Goal: Task Accomplishment & Management: Use online tool/utility

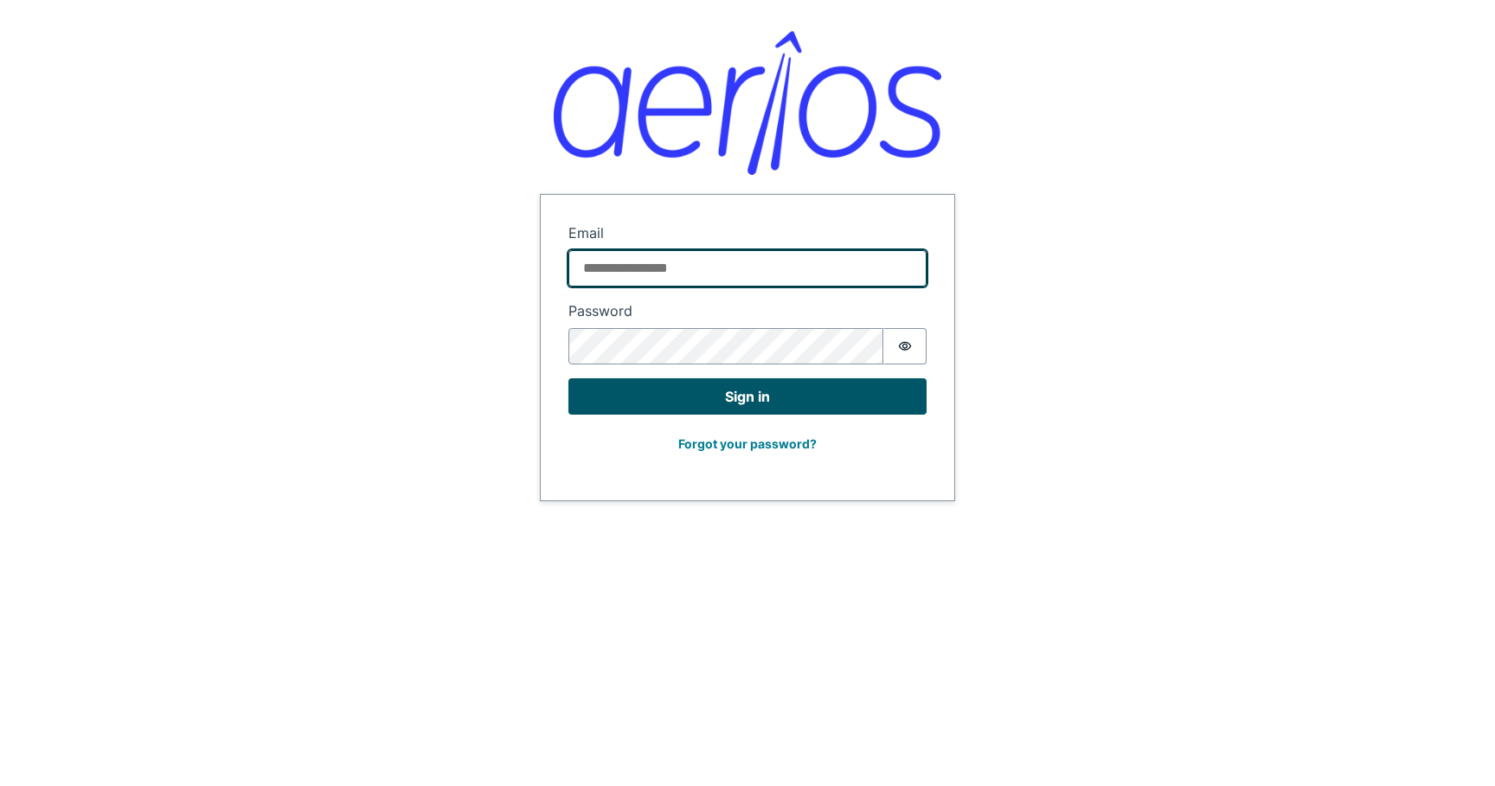
type input "**********"
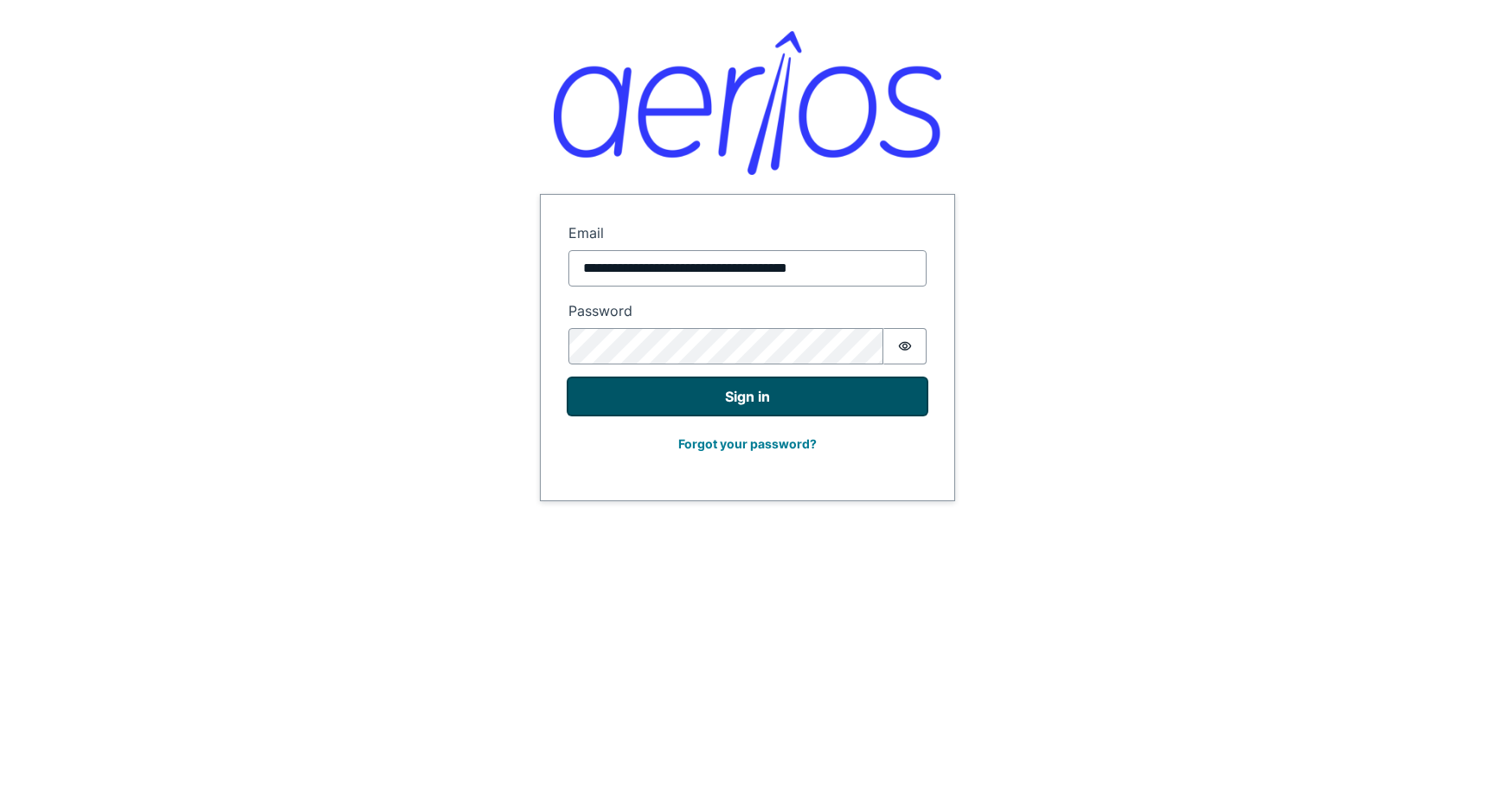
click at [721, 396] on button "Sign in" at bounding box center [748, 396] width 358 height 36
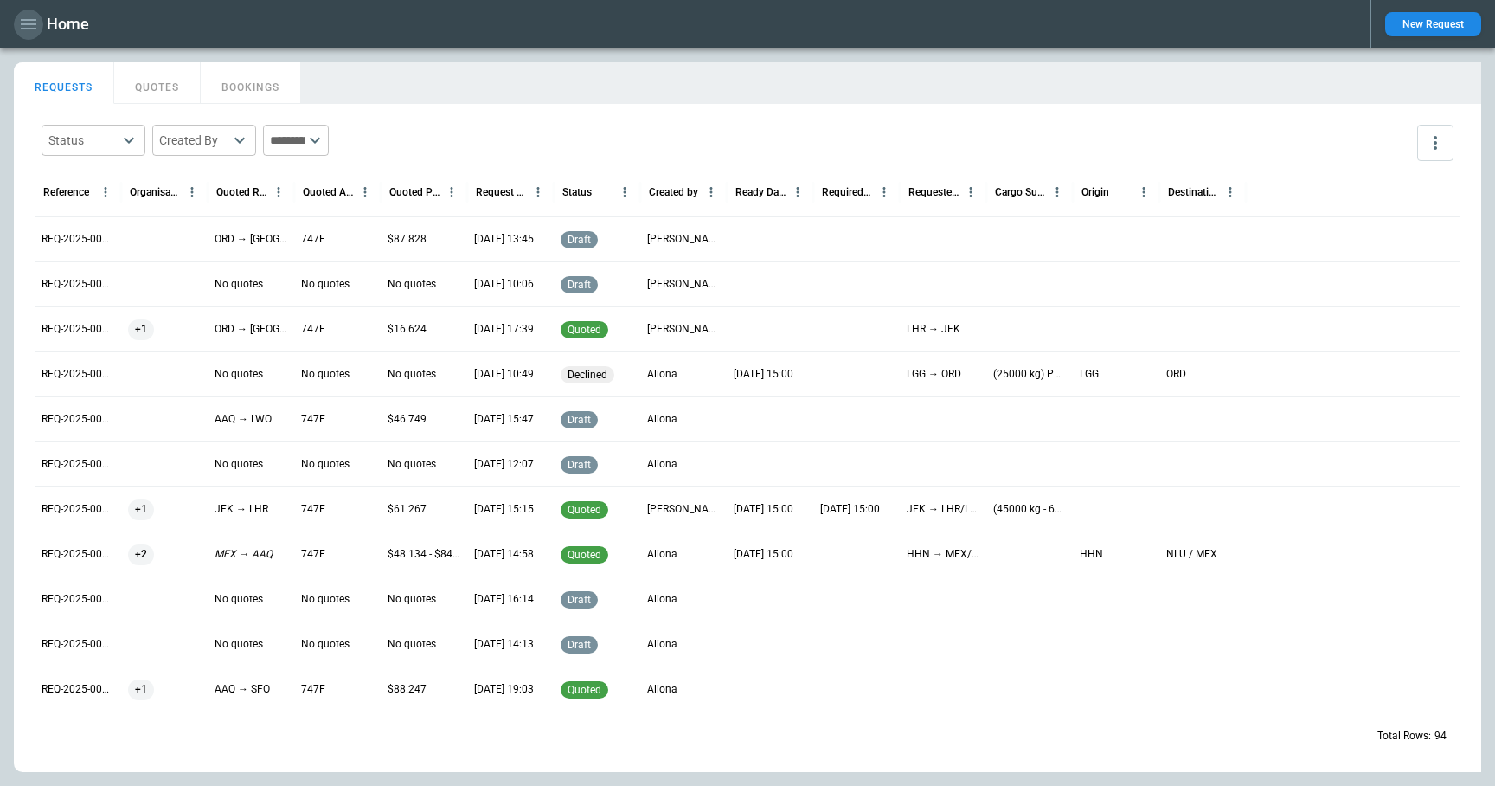
click at [23, 24] on icon "button" at bounding box center [29, 24] width 16 height 10
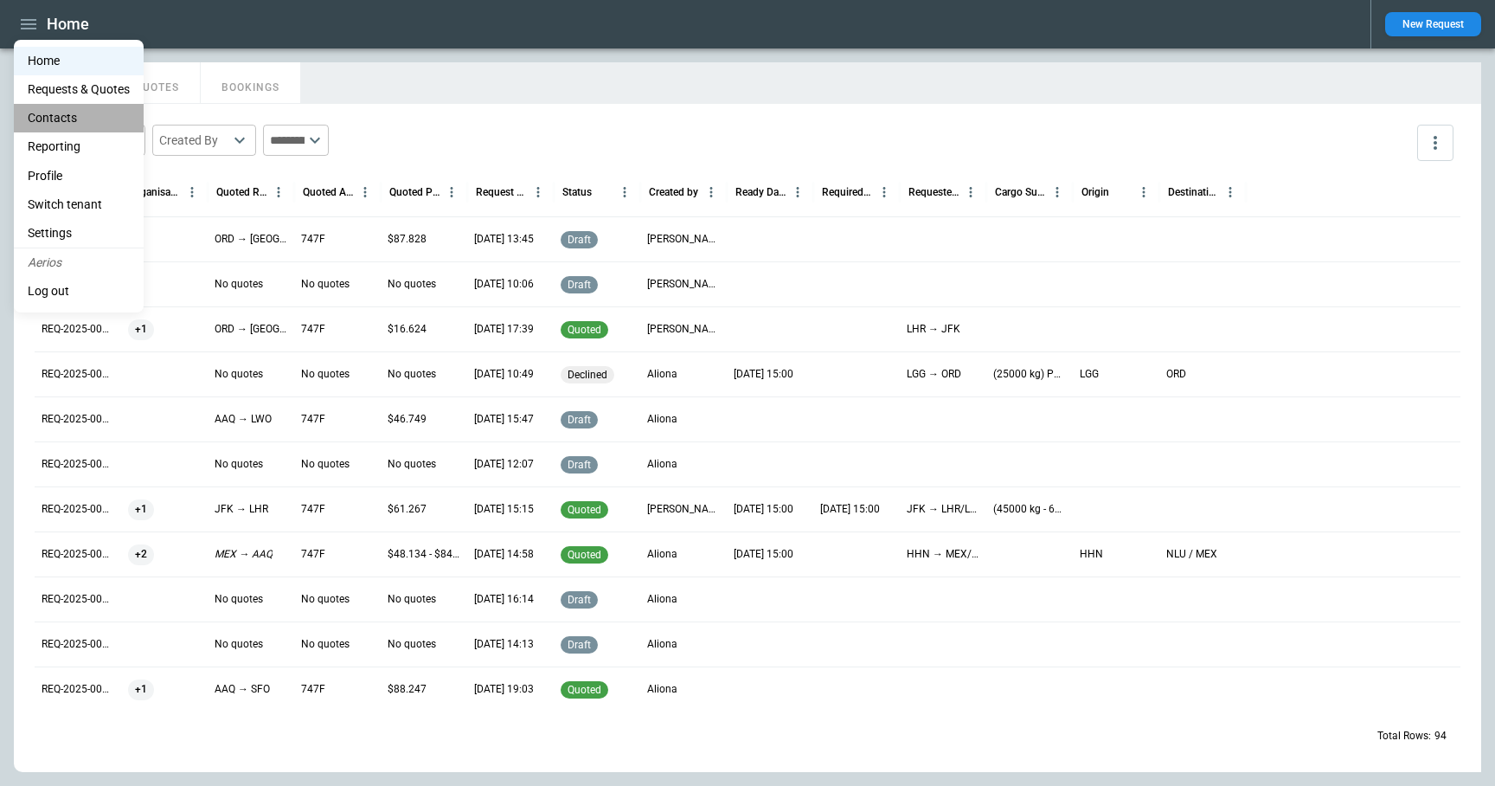
click at [45, 119] on li "Contacts" at bounding box center [79, 118] width 130 height 29
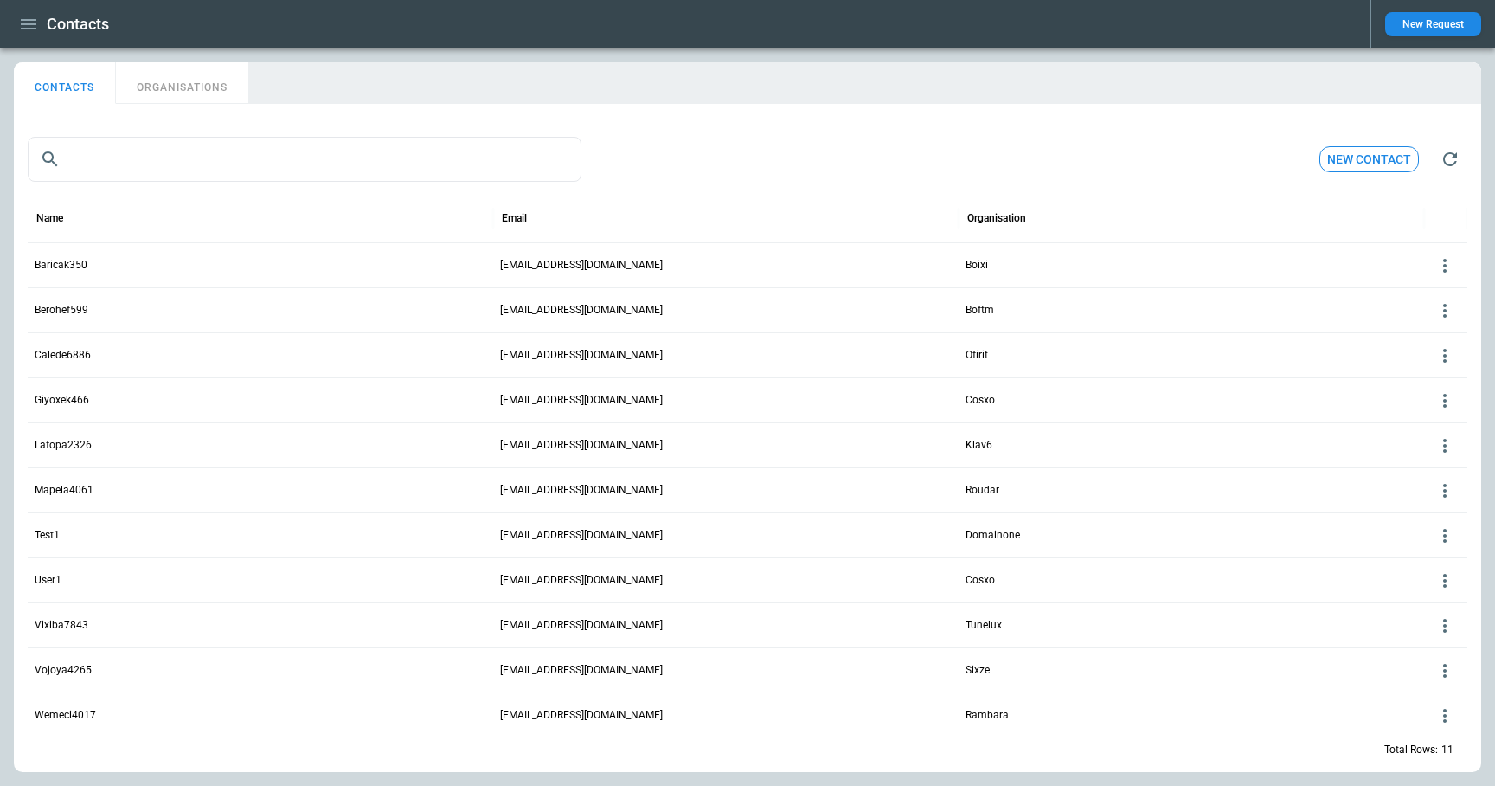
click at [1445, 445] on icon at bounding box center [1445, 446] width 3 height 14
click at [1425, 497] on button "Delete" at bounding box center [1431, 497] width 56 height 25
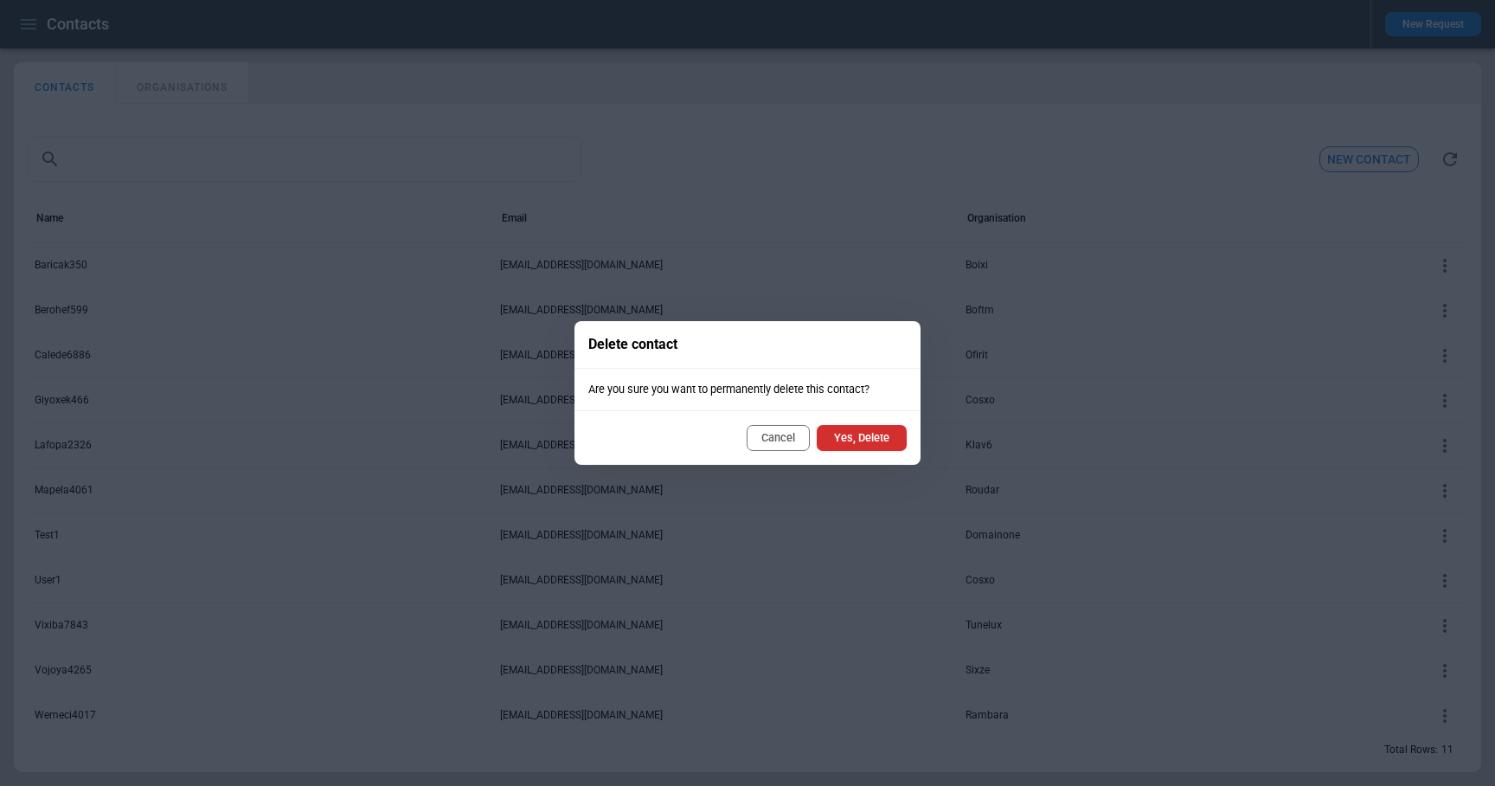
click at [877, 436] on button "Yes, Delete" at bounding box center [862, 438] width 90 height 26
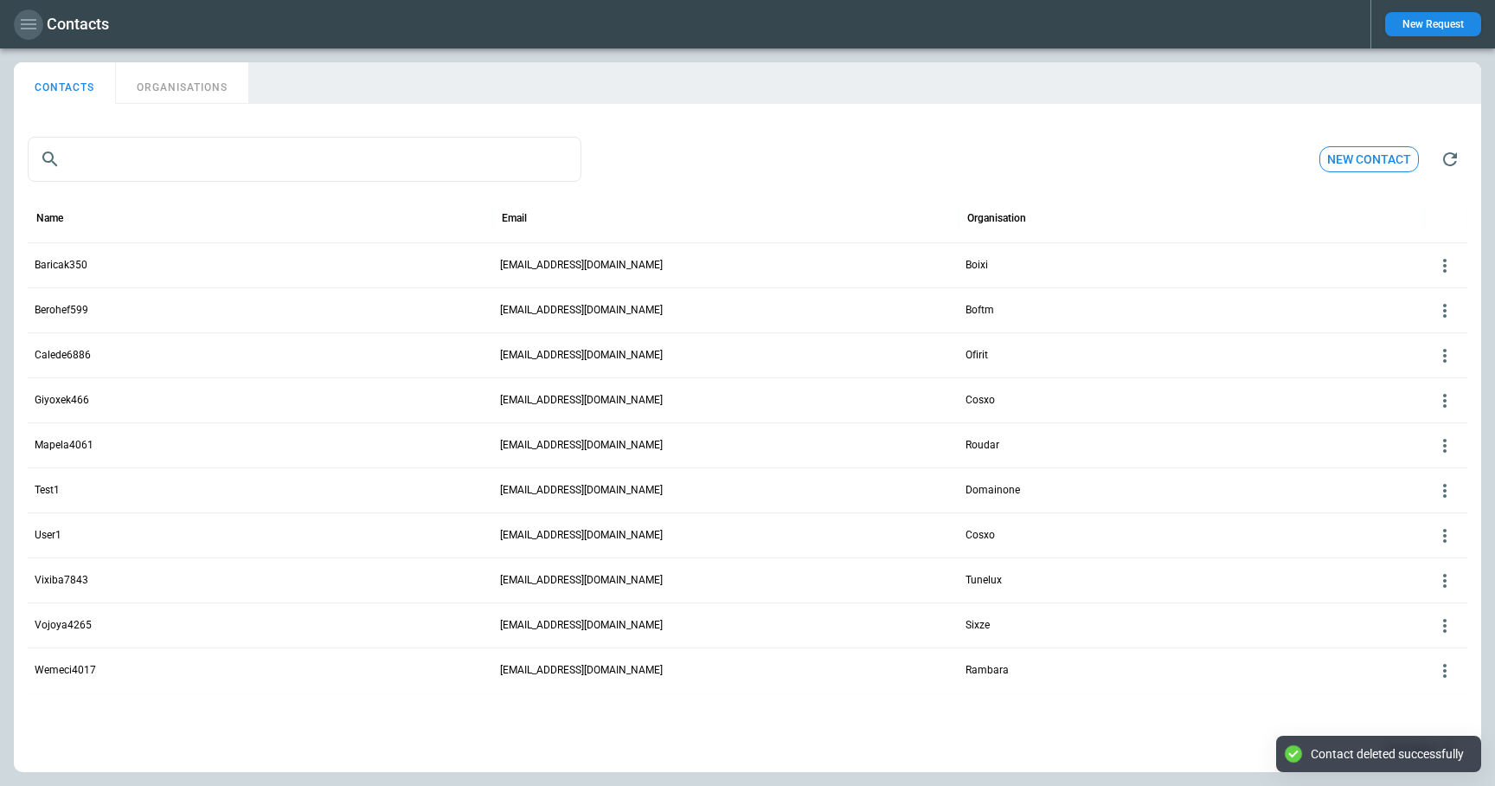
click at [30, 21] on icon "button" at bounding box center [28, 24] width 21 height 21
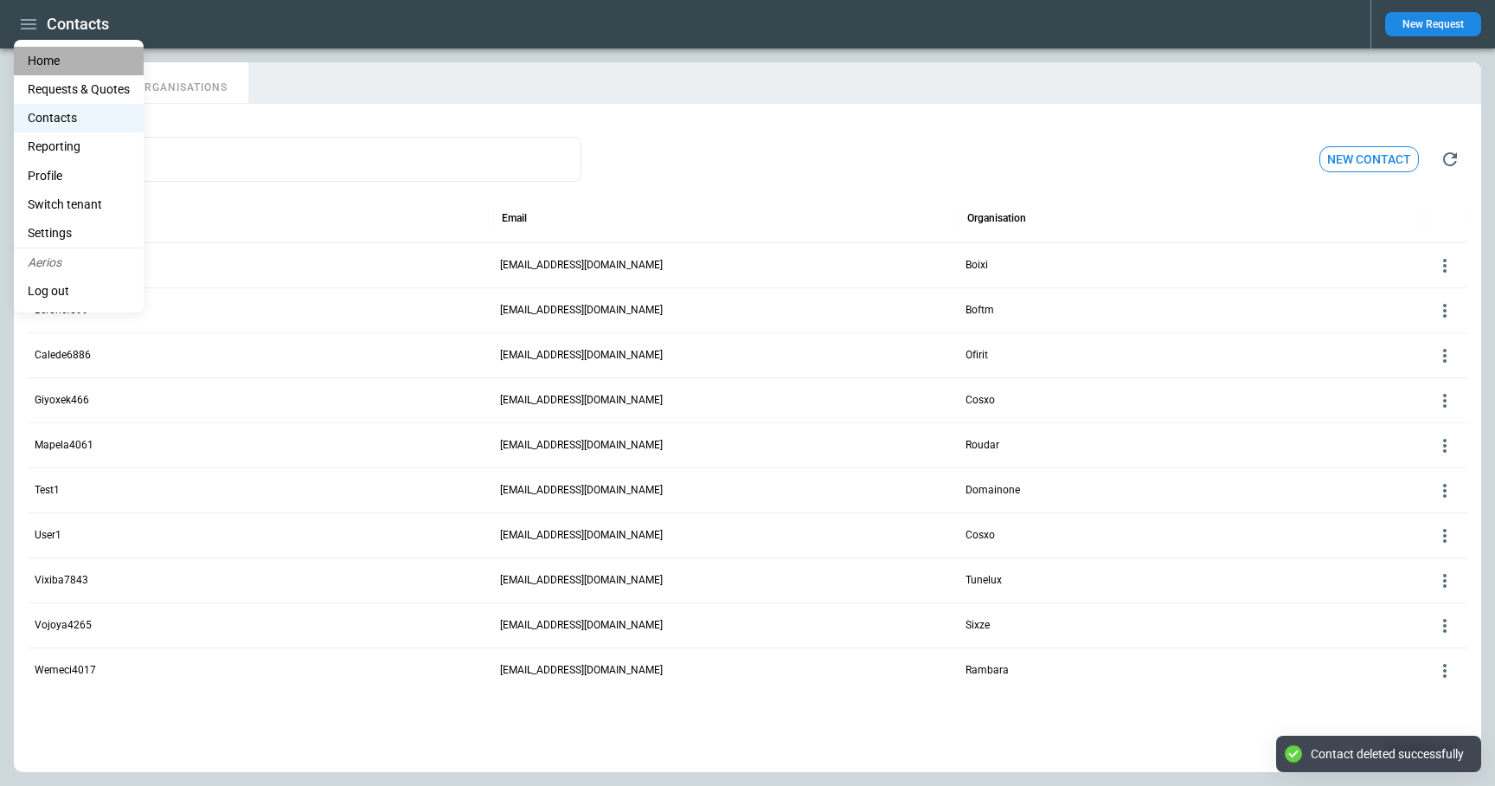
click at [41, 65] on li "Home" at bounding box center [79, 61] width 130 height 29
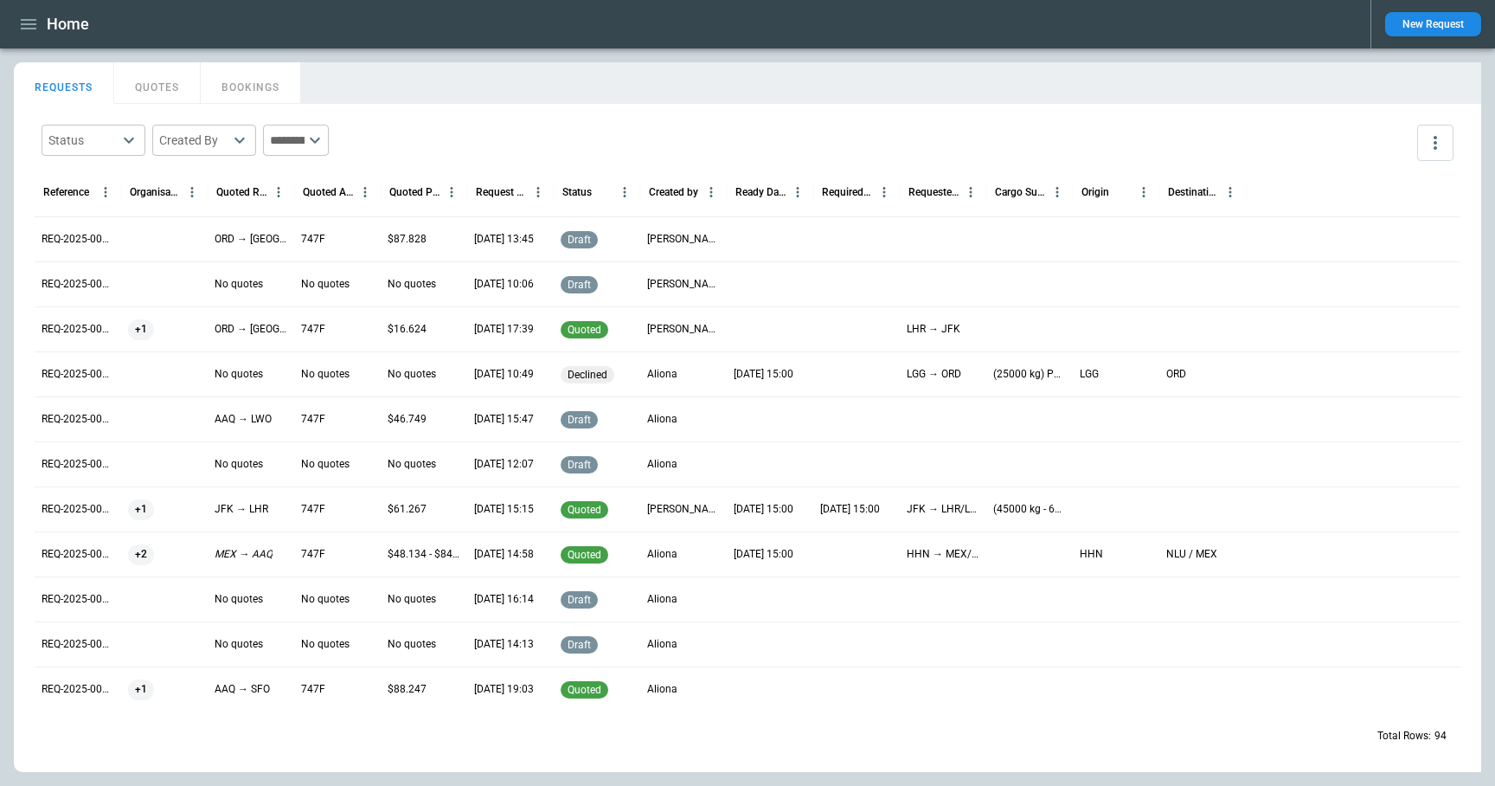
click at [23, 29] on icon "button" at bounding box center [29, 24] width 16 height 10
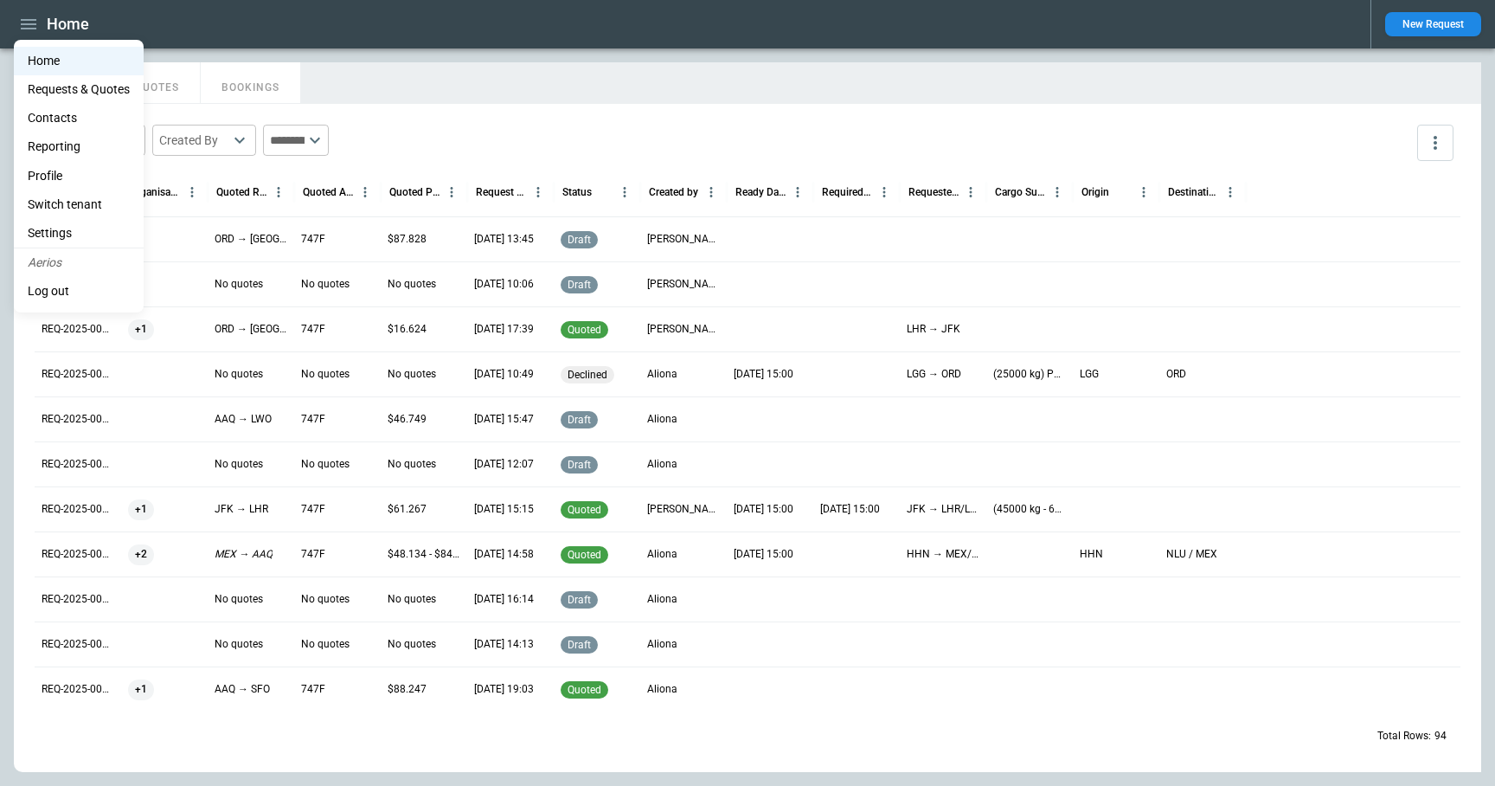
click at [487, 96] on div at bounding box center [747, 393] width 1495 height 786
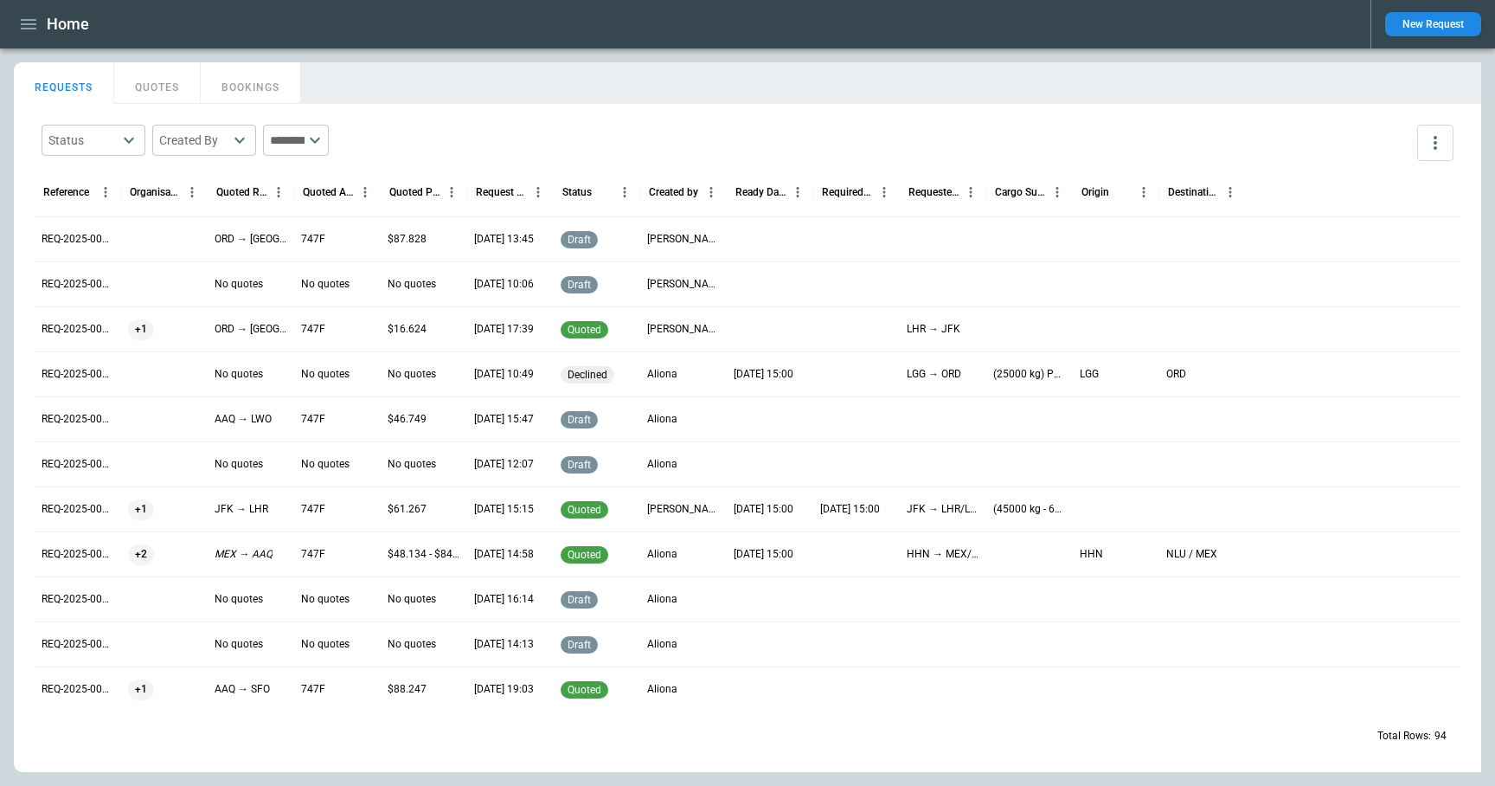
click at [1431, 28] on button "New Request" at bounding box center [1434, 24] width 96 height 24
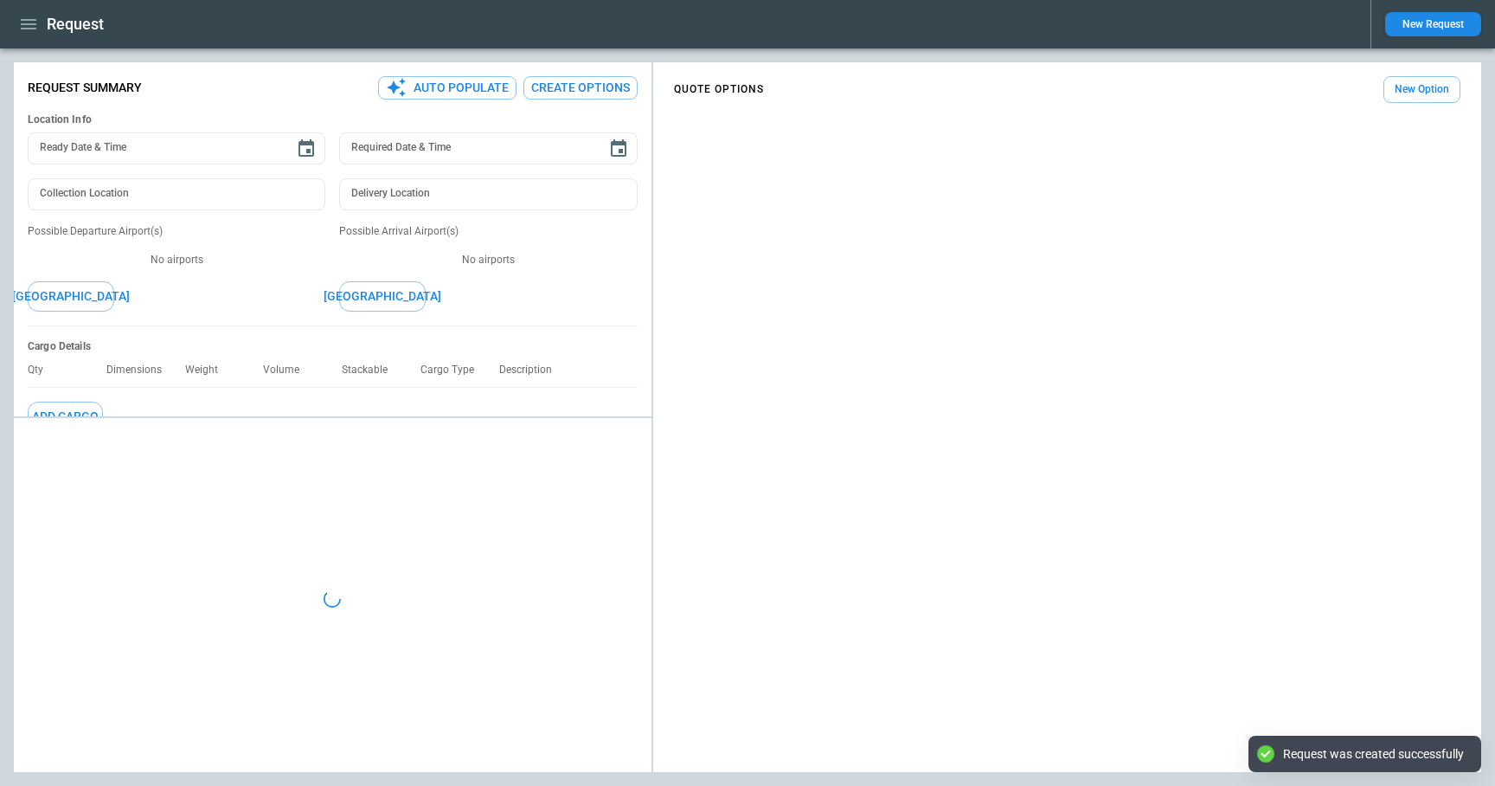
type textarea "*"
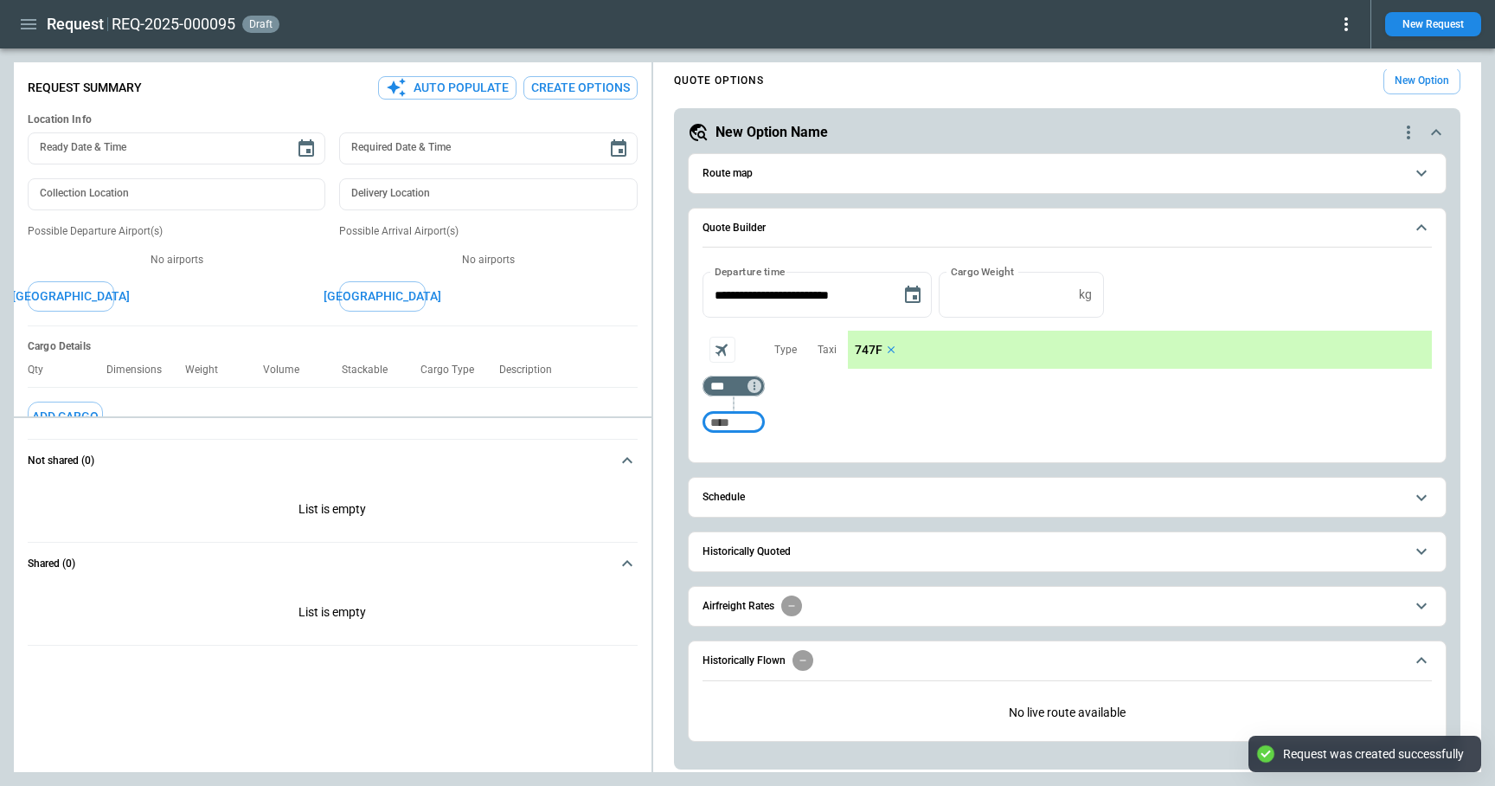
scroll to position [13, 0]
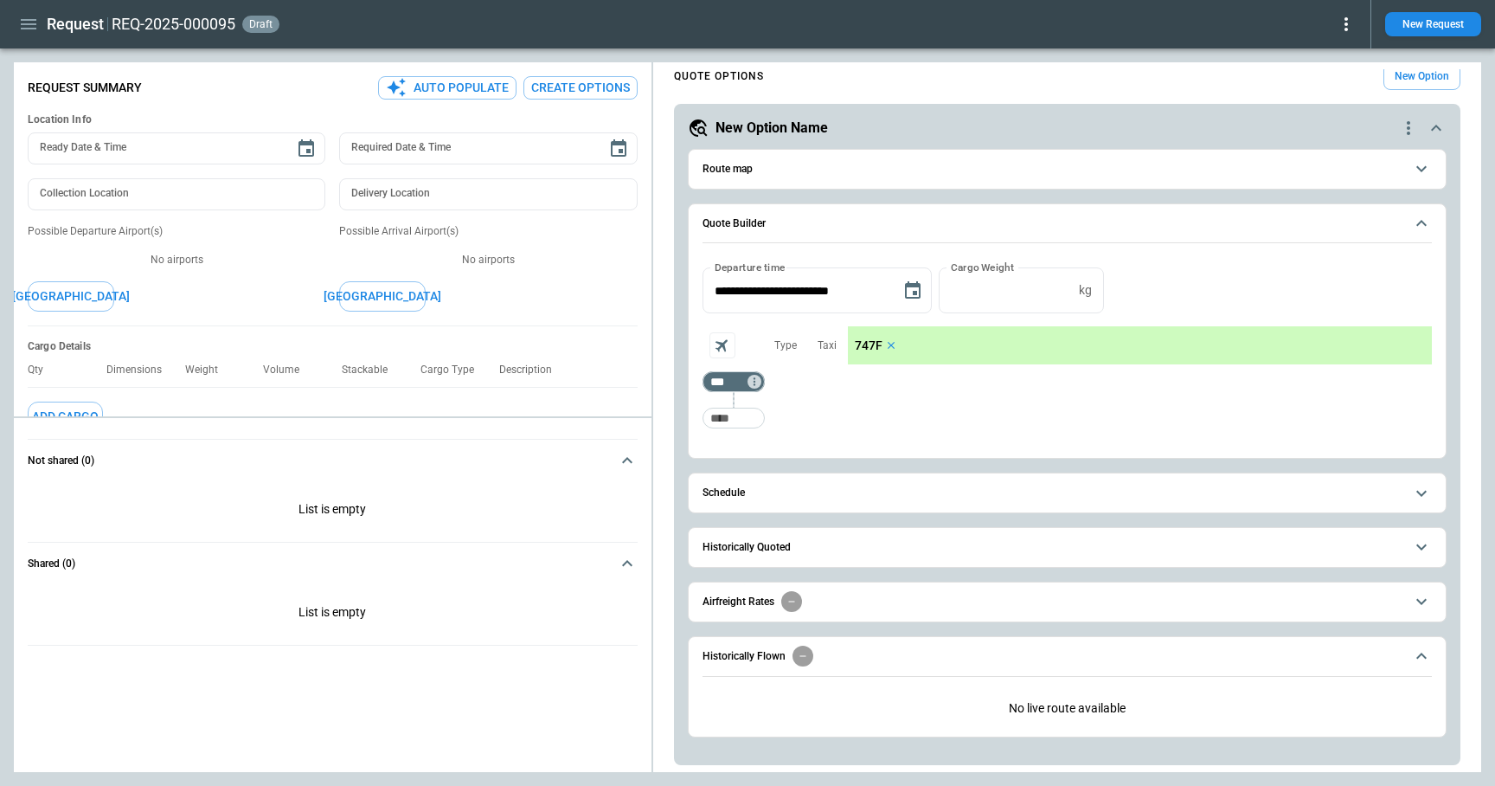
click at [845, 610] on span "Airfreight Rates" at bounding box center [1054, 601] width 702 height 21
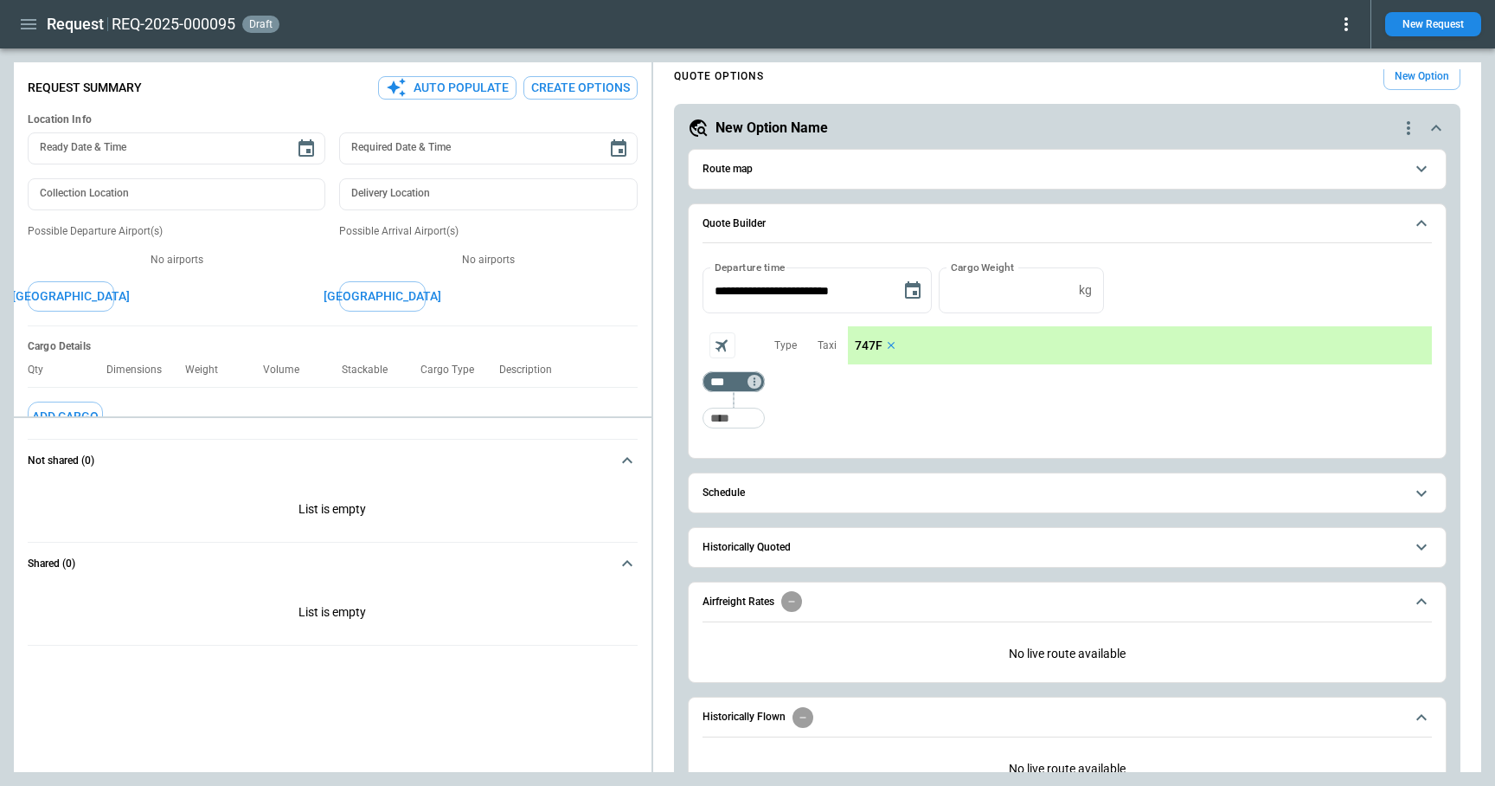
click at [839, 547] on span "Historically Quoted" at bounding box center [1054, 547] width 702 height 11
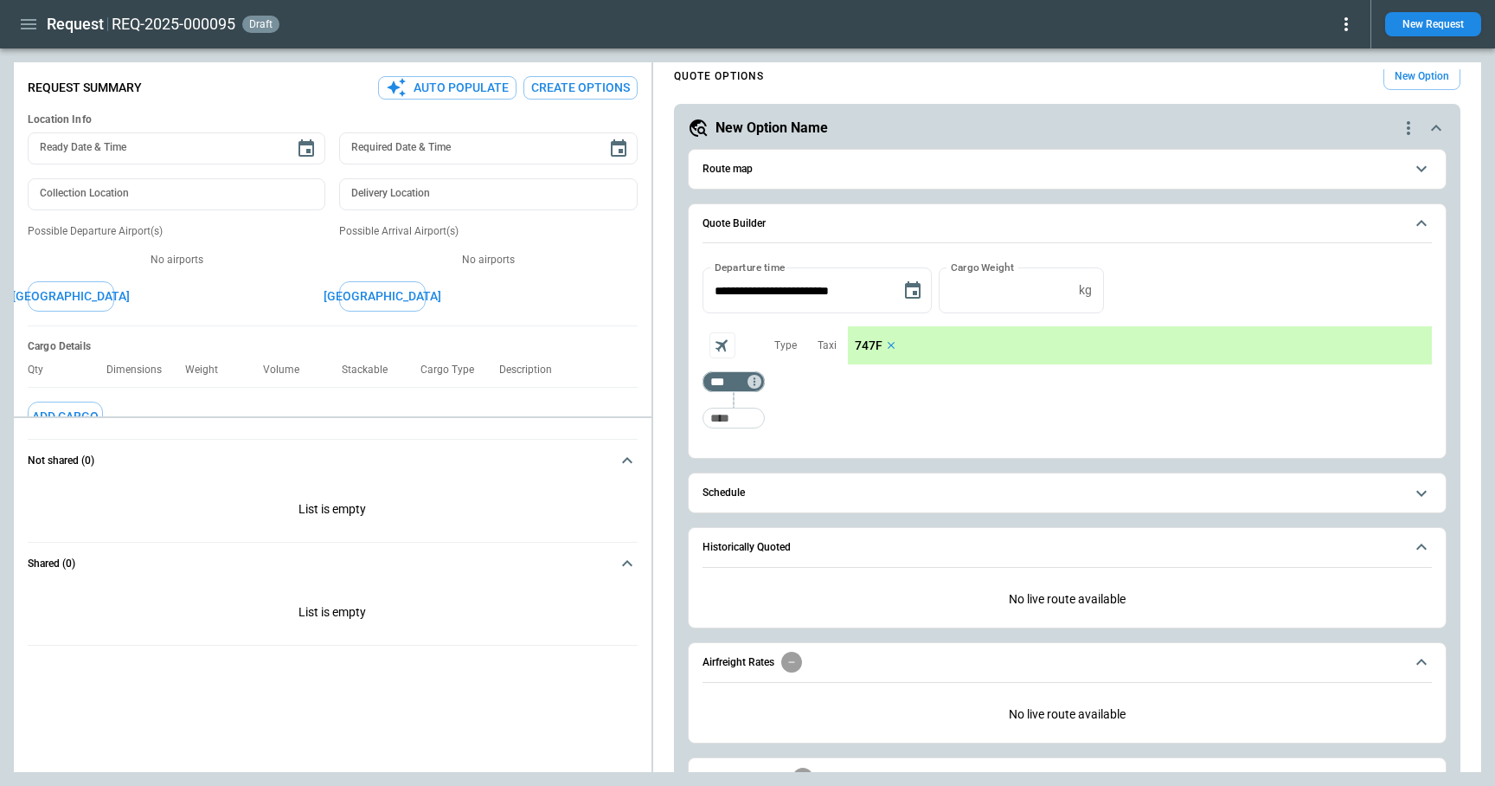
click at [827, 492] on span "Schedule" at bounding box center [1054, 492] width 702 height 11
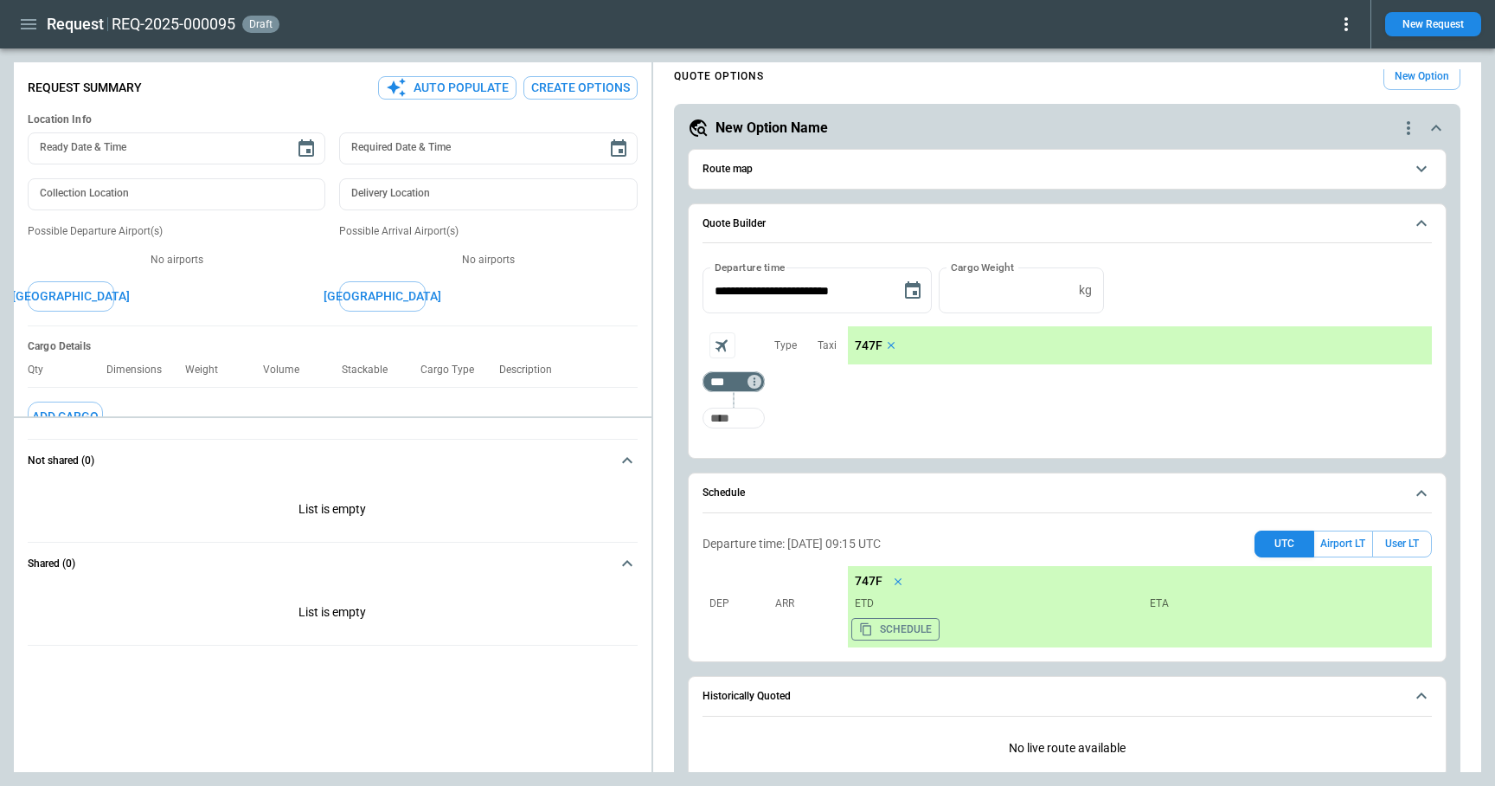
click at [742, 416] on input "Too short" at bounding box center [733, 417] width 55 height 31
type input "***"
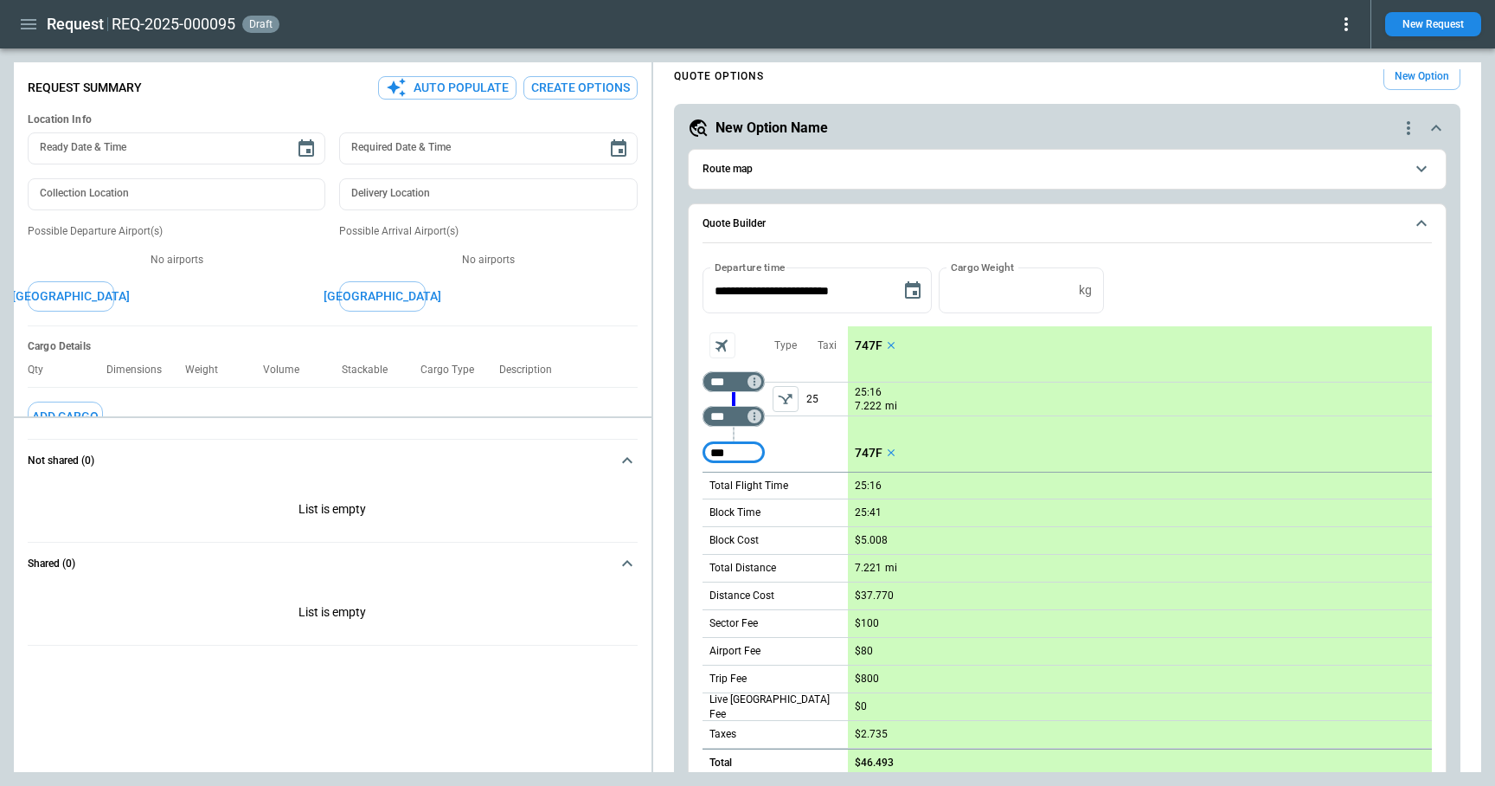
type input "***"
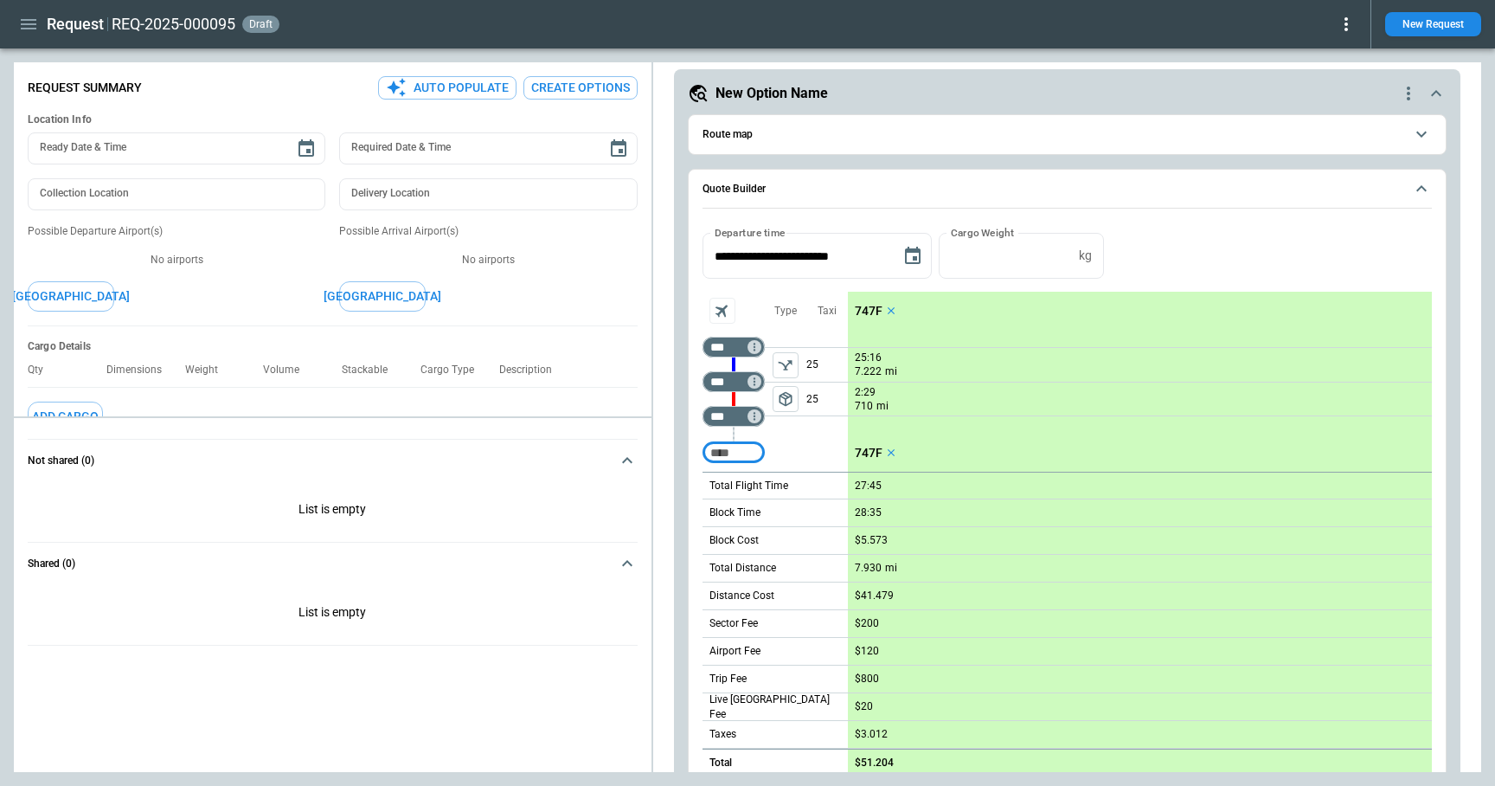
scroll to position [0, 0]
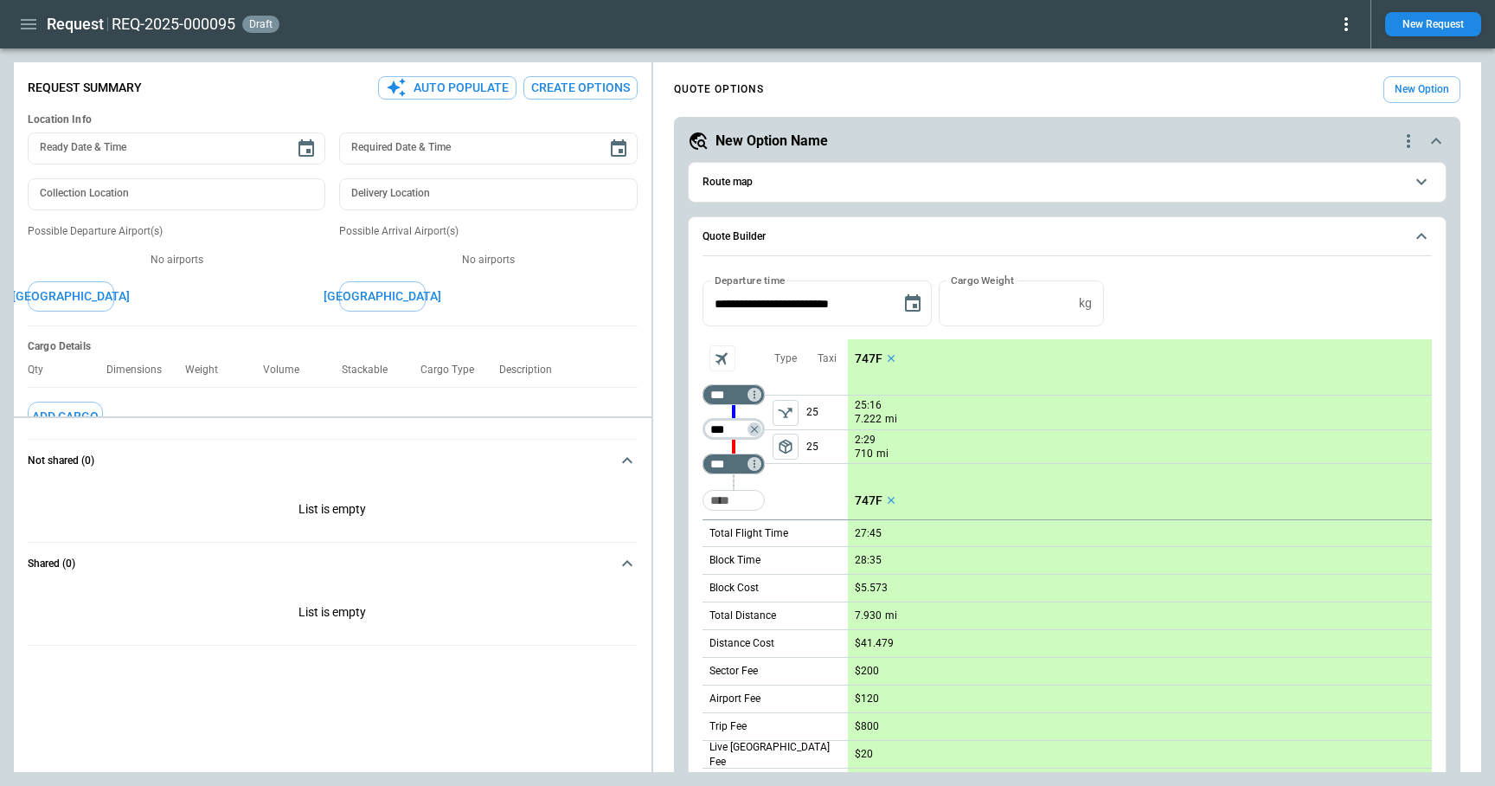
click at [735, 434] on input "***" at bounding box center [730, 429] width 48 height 17
type input "***"
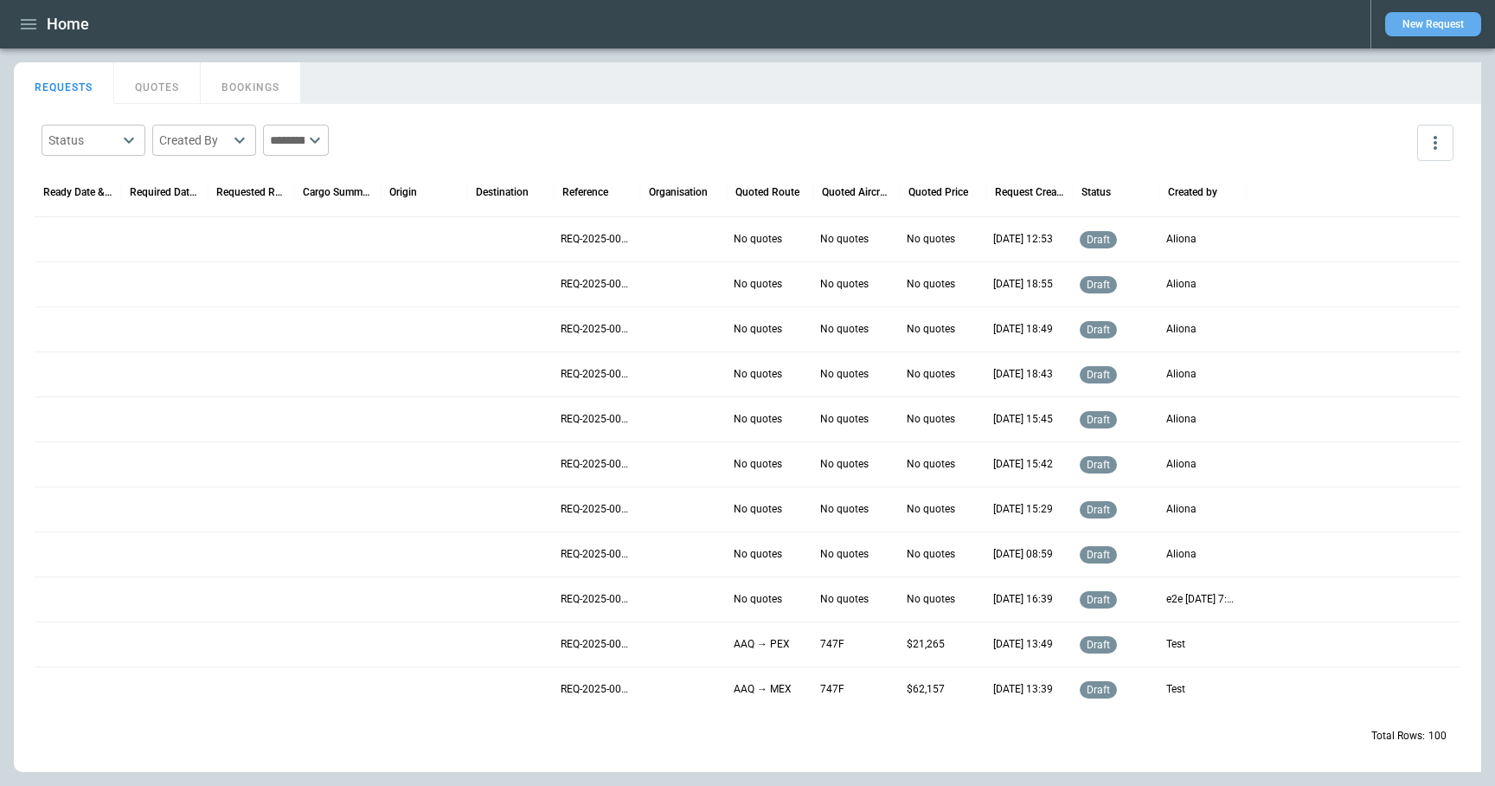
click at [1424, 17] on button "New Request" at bounding box center [1434, 24] width 96 height 24
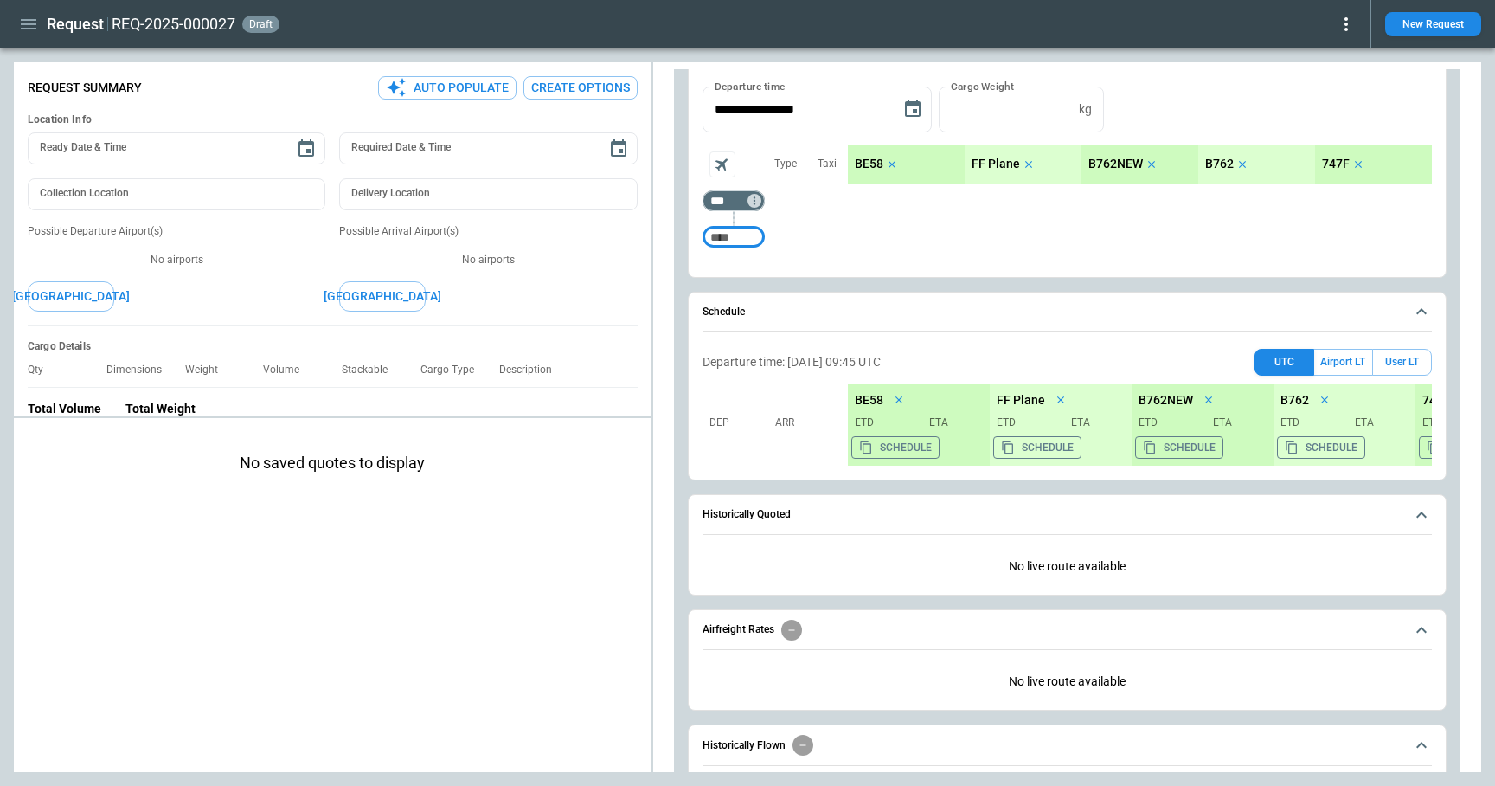
scroll to position [471, 0]
type input "***"
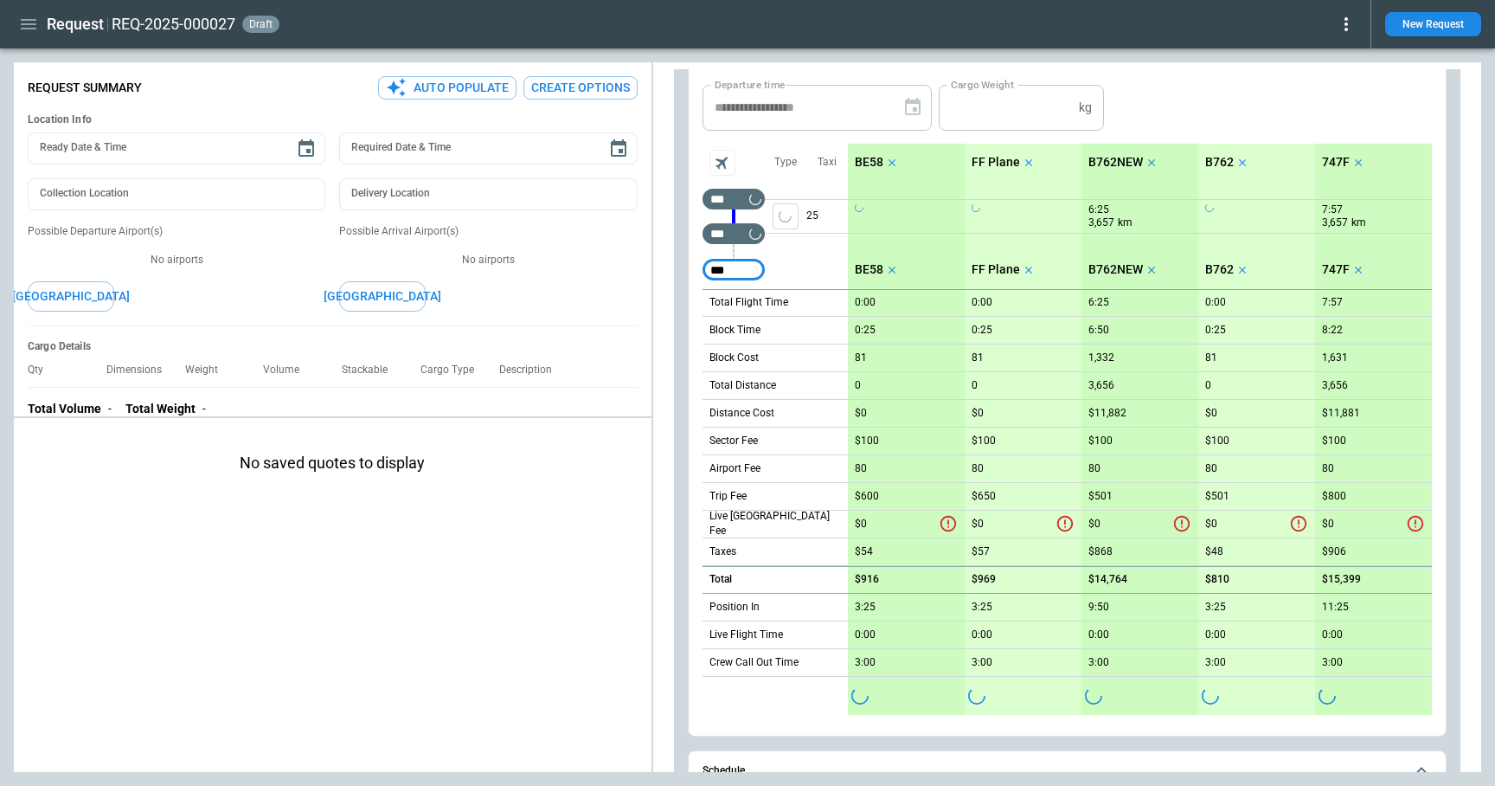
type input "***"
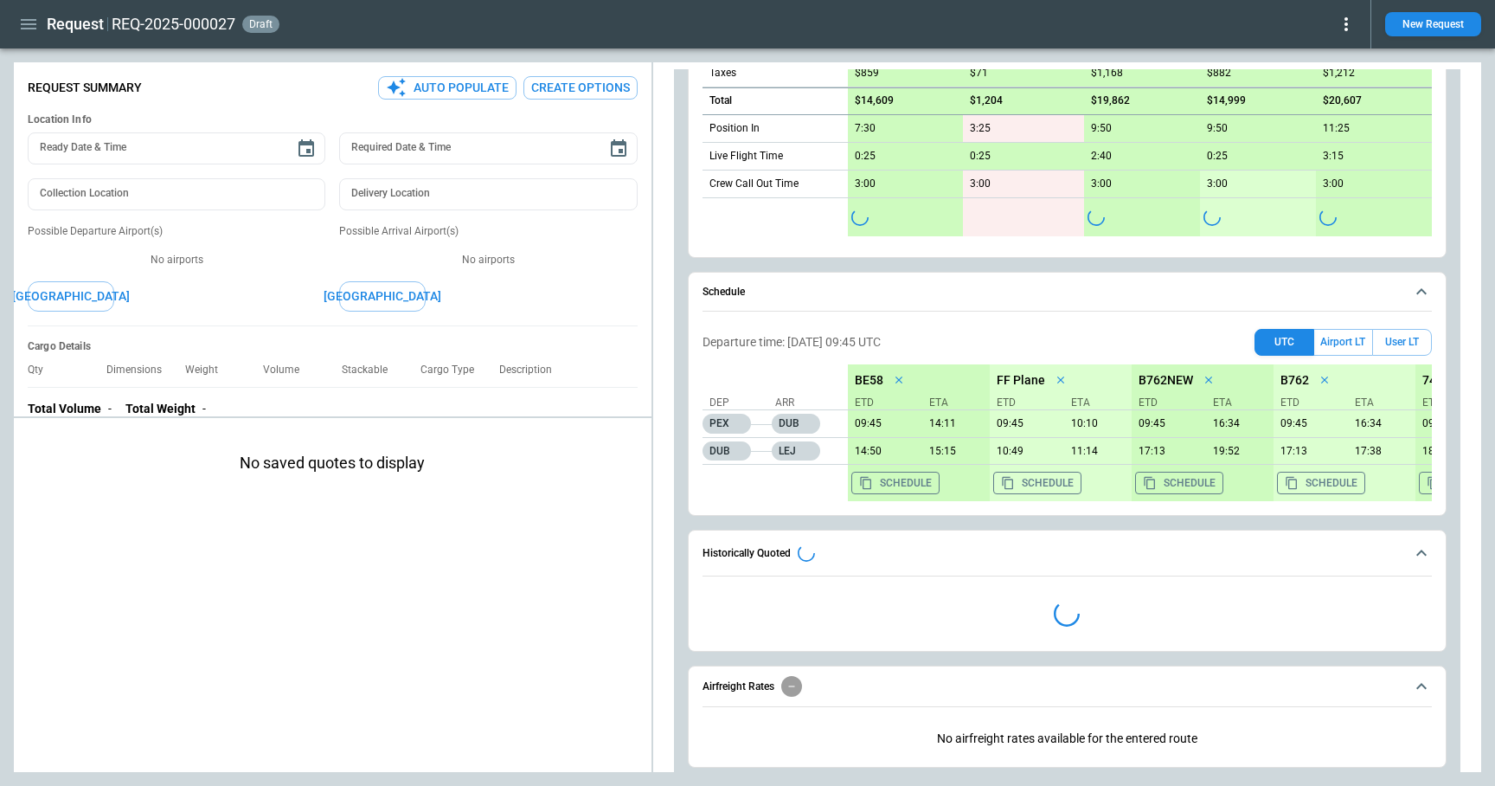
scroll to position [1239, 0]
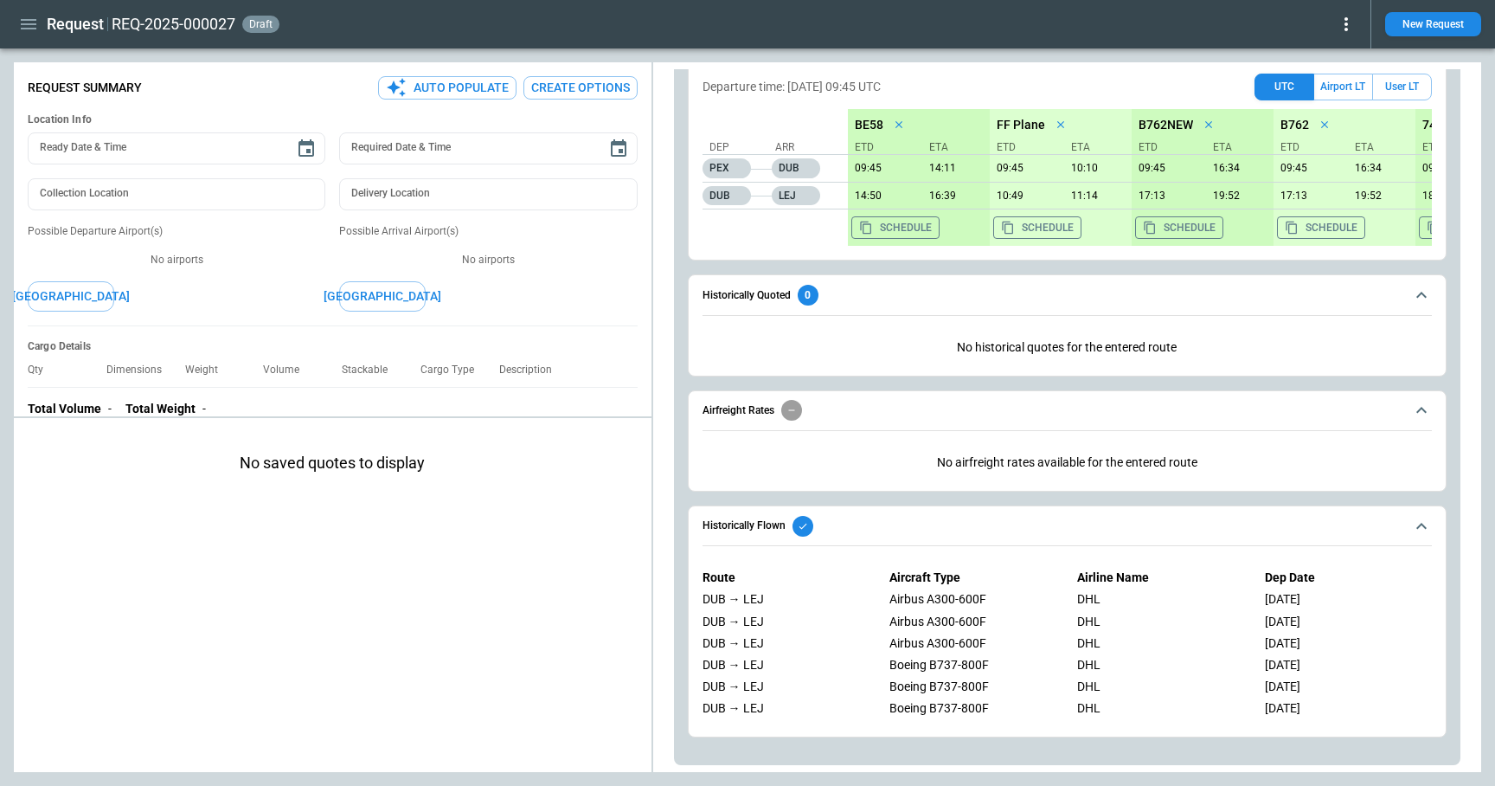
click at [1315, 561] on div "Route Aircraft Type Airline Name Dep Date DUB → LEJ Airbus A300-600F DHL 09/20/…" at bounding box center [1068, 642] width 730 height 173
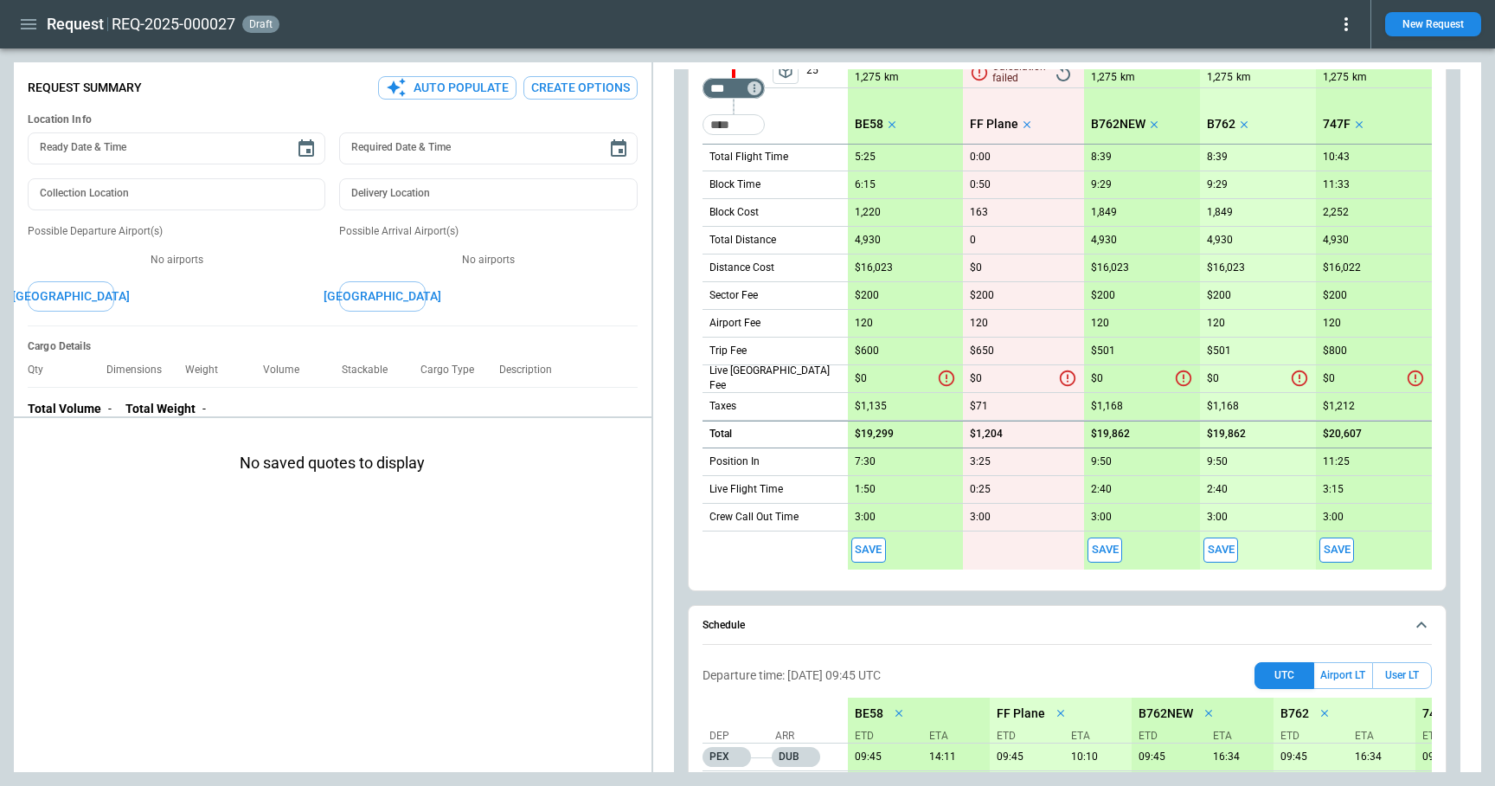
scroll to position [782, 0]
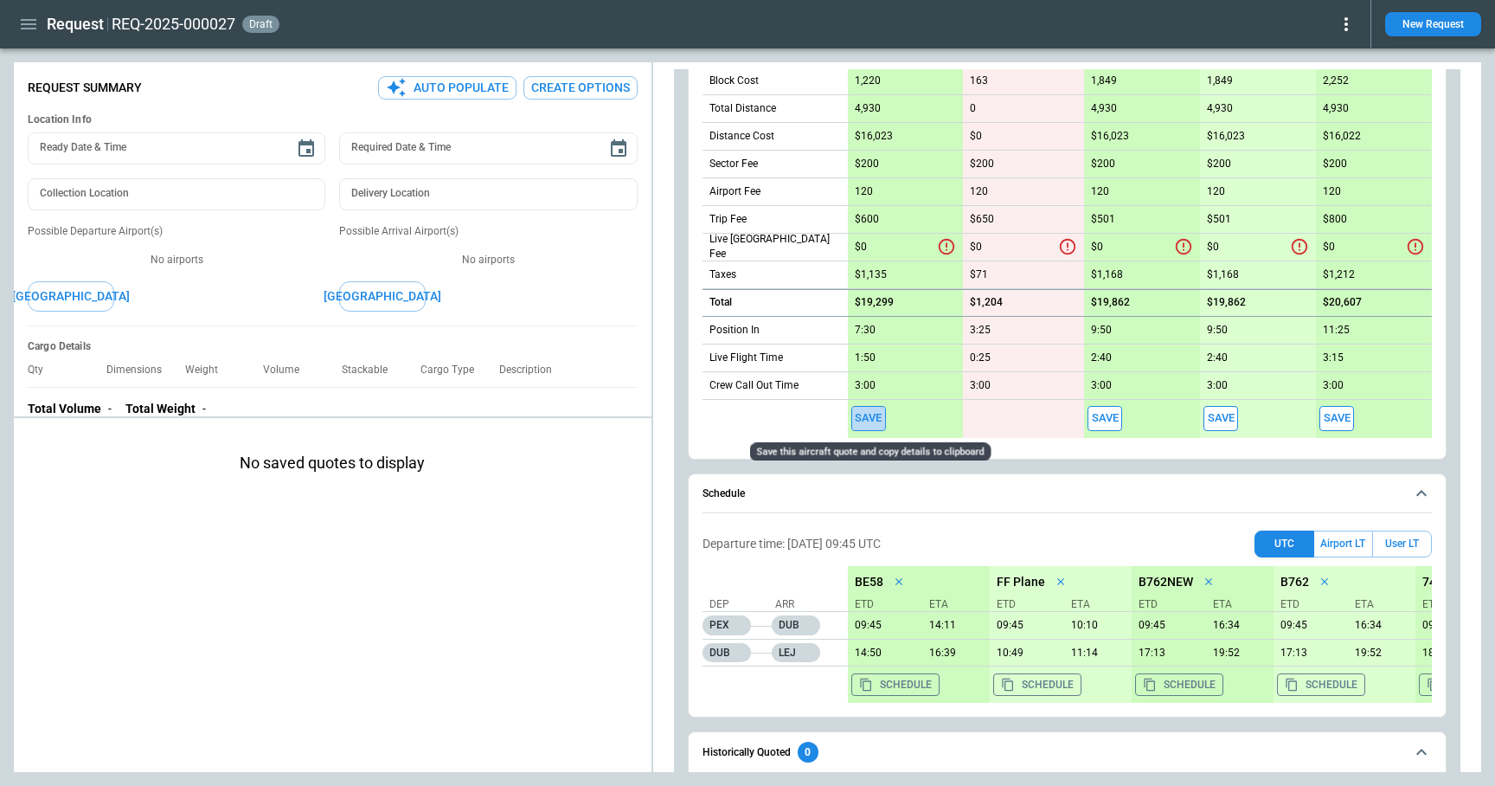
click at [873, 415] on button "Save" at bounding box center [869, 418] width 35 height 25
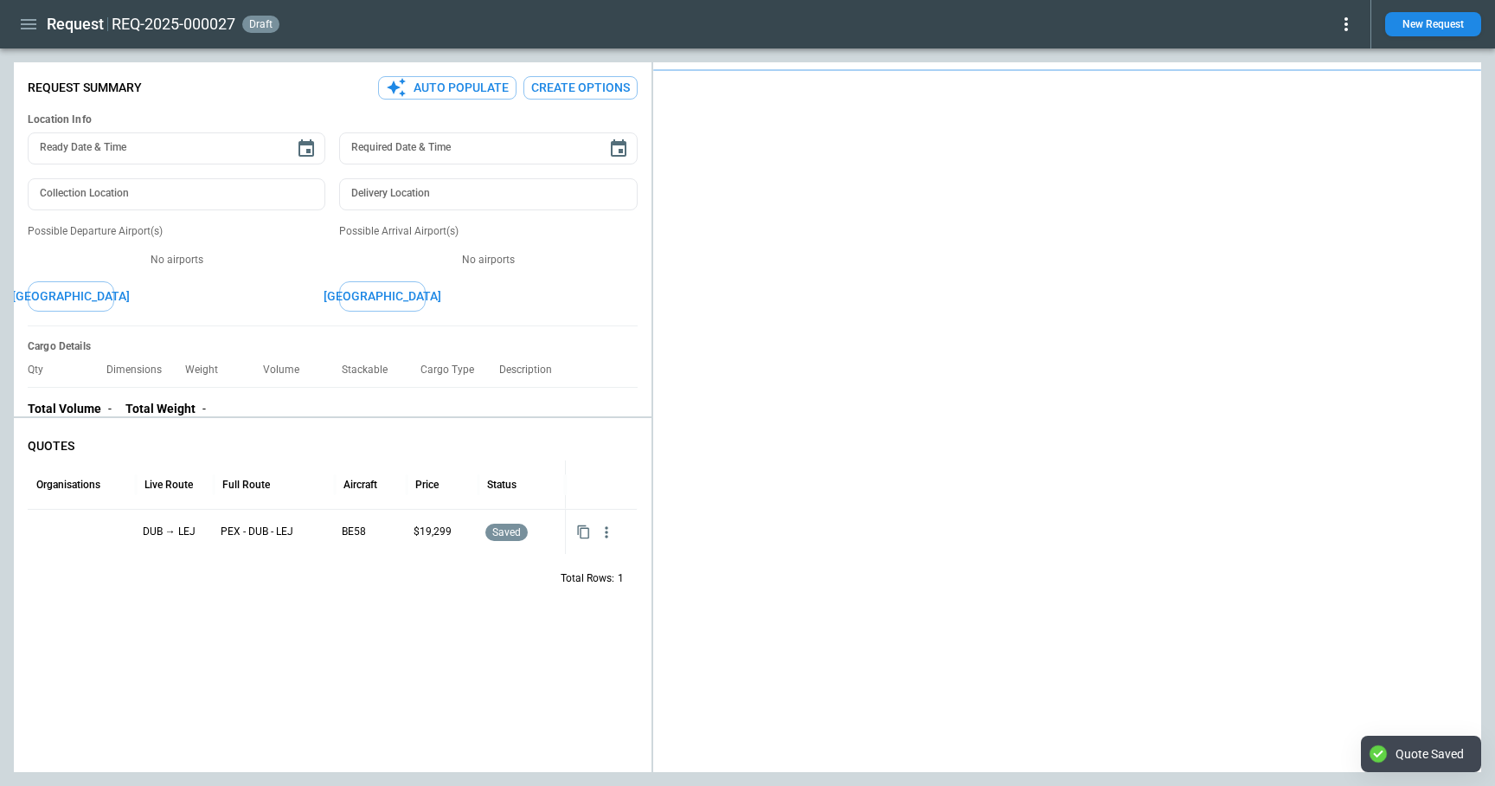
type textarea "*"
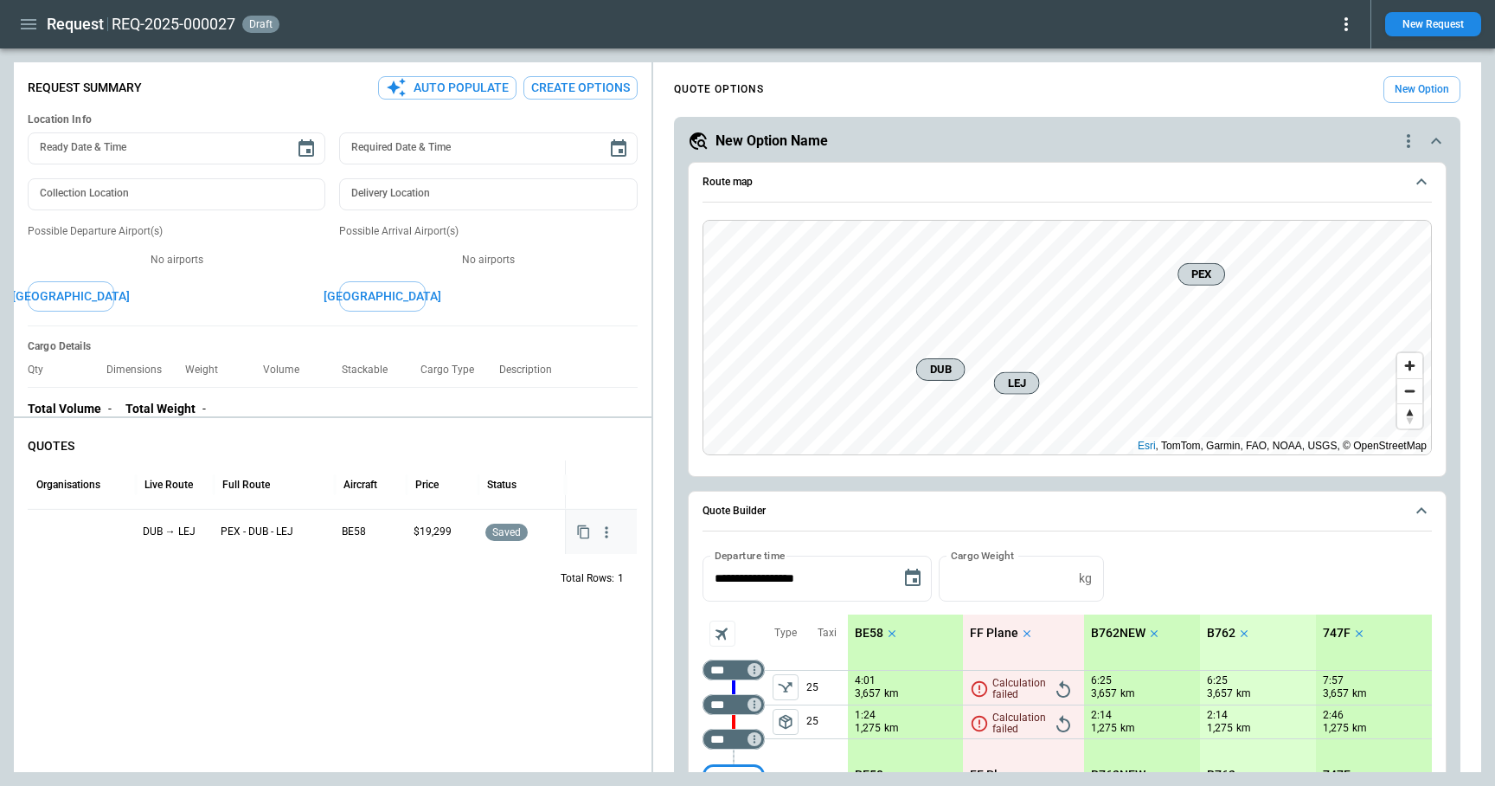
click at [68, 526] on div at bounding box center [82, 532] width 94 height 30
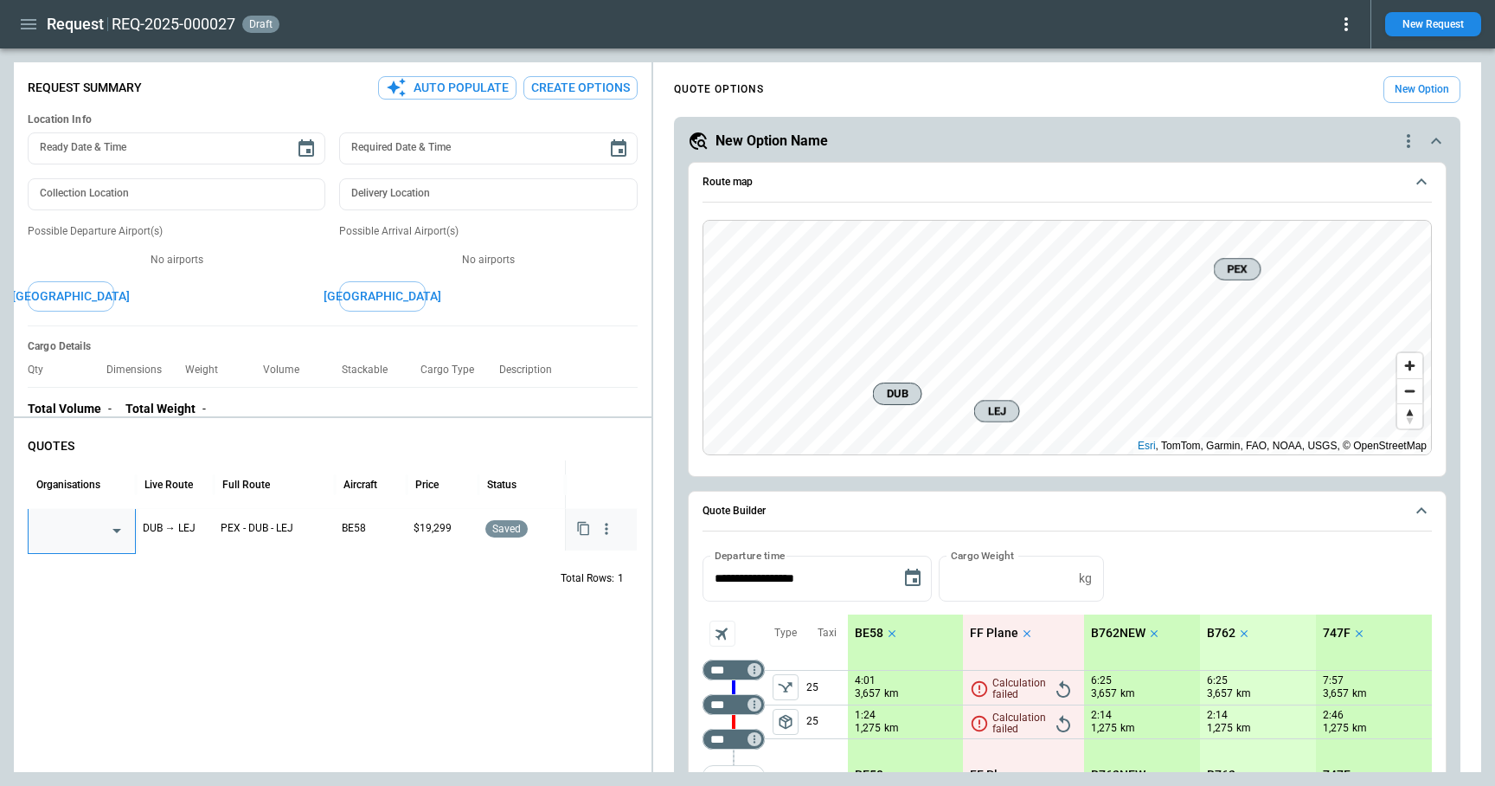
click at [113, 535] on icon "Open" at bounding box center [116, 530] width 21 height 21
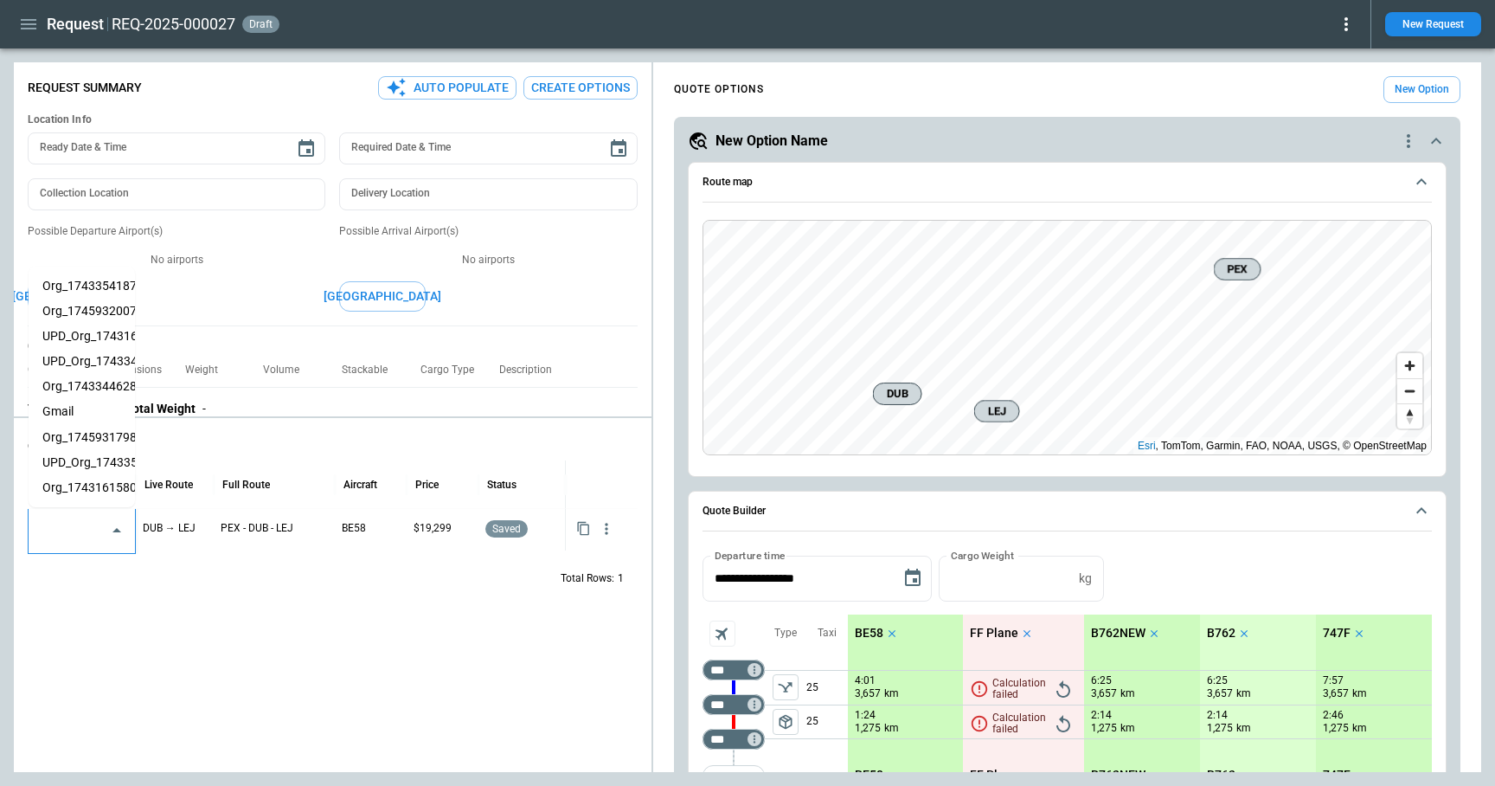
click at [96, 282] on li "Org_1743354187938" at bounding box center [82, 285] width 106 height 25
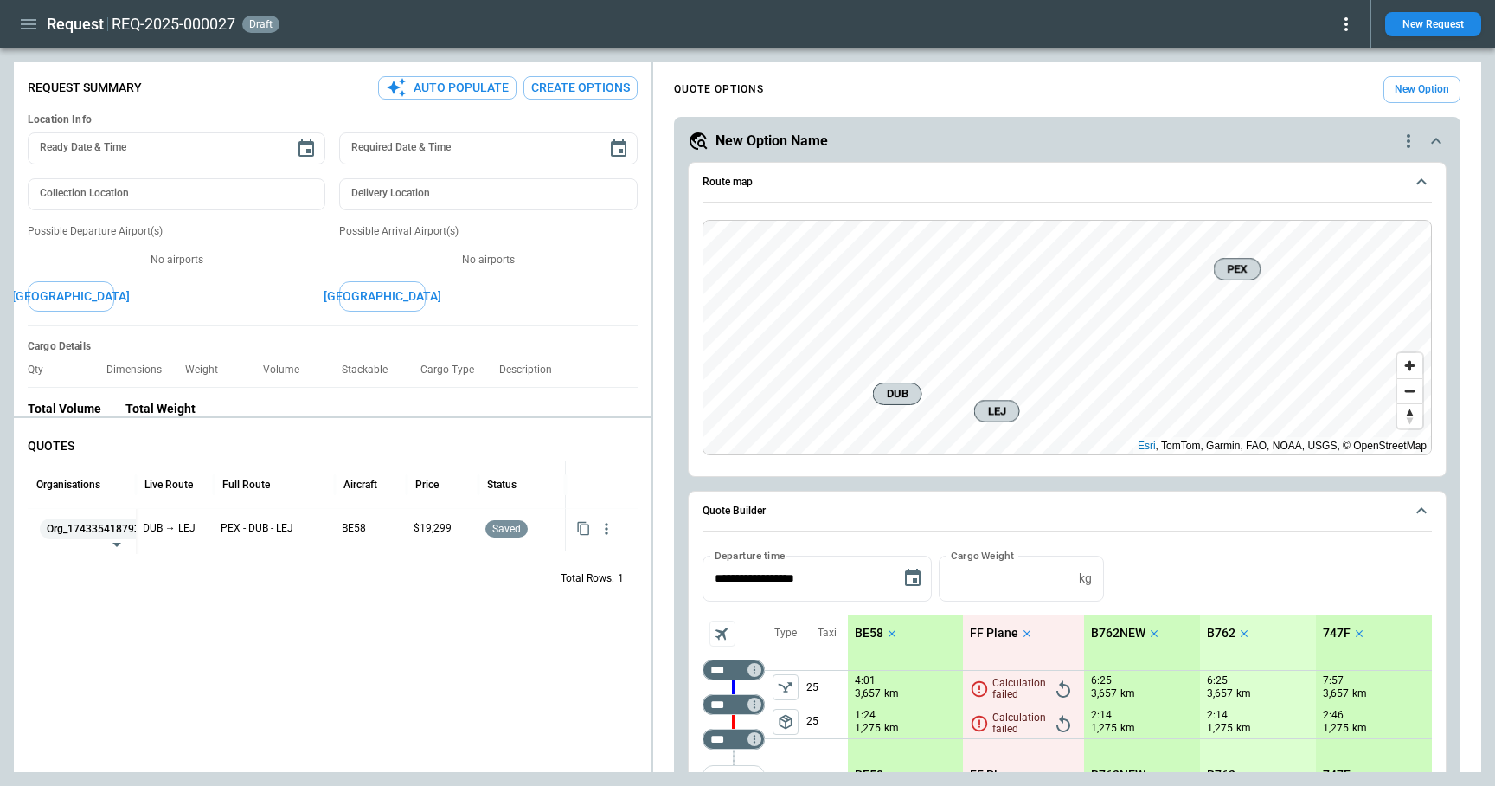
click at [122, 648] on div "QUOTES Organisations Live Route Full Route Aircraft Price Status Org_1743354187…" at bounding box center [333, 598] width 638 height 347
click at [149, 592] on div "Total Rows: 1" at bounding box center [333, 578] width 610 height 45
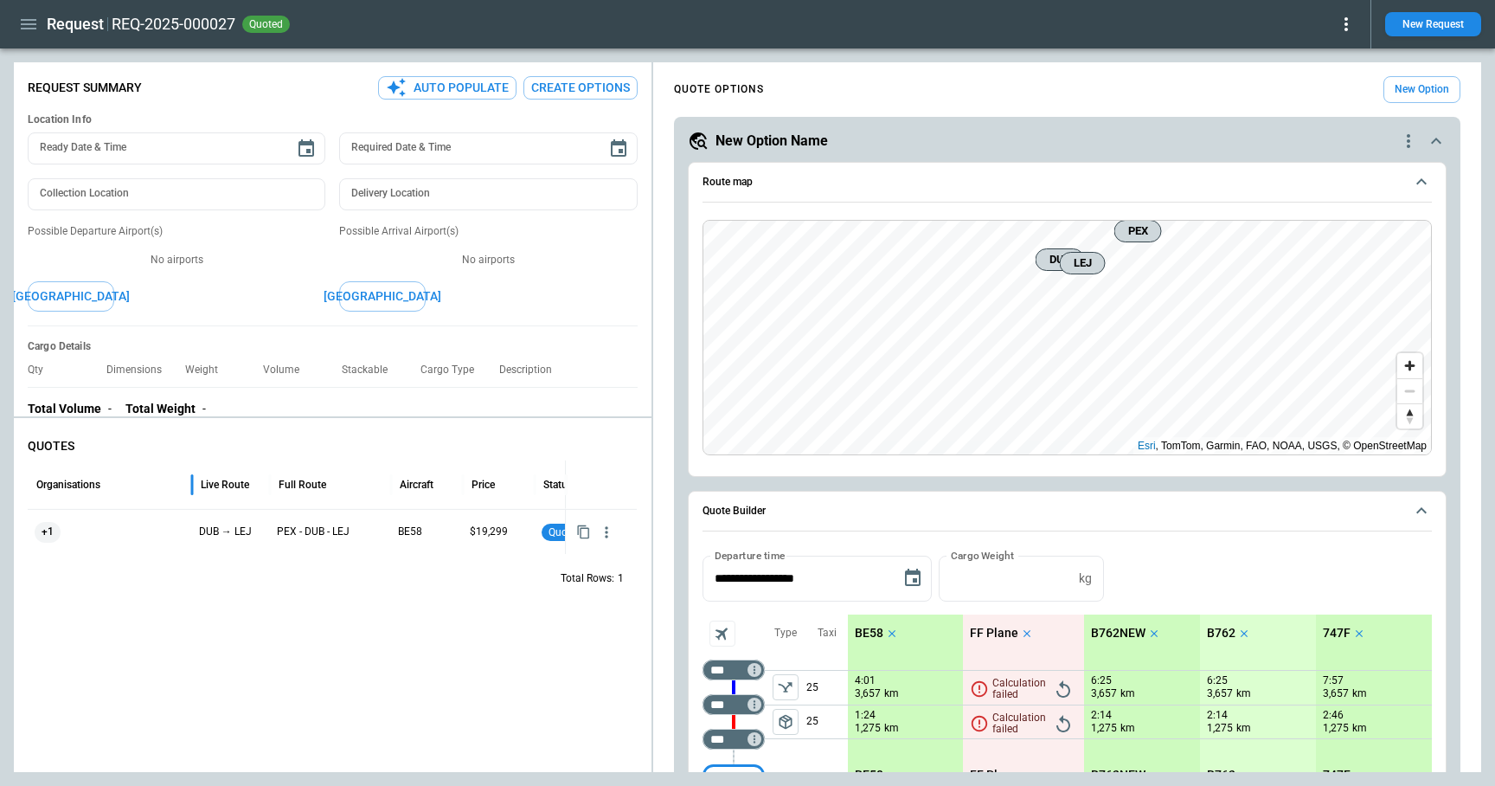
drag, startPoint x: 133, startPoint y: 496, endPoint x: 190, endPoint y: 502, distance: 57.4
click at [190, 502] on div at bounding box center [192, 484] width 9 height 48
drag, startPoint x: 190, startPoint y: 502, endPoint x: 200, endPoint y: 513, distance: 14.7
click at [200, 513] on div "Organisations Live Route Full Route Aircraft Price Status Org_1743354187938 DUB…" at bounding box center [333, 506] width 610 height 93
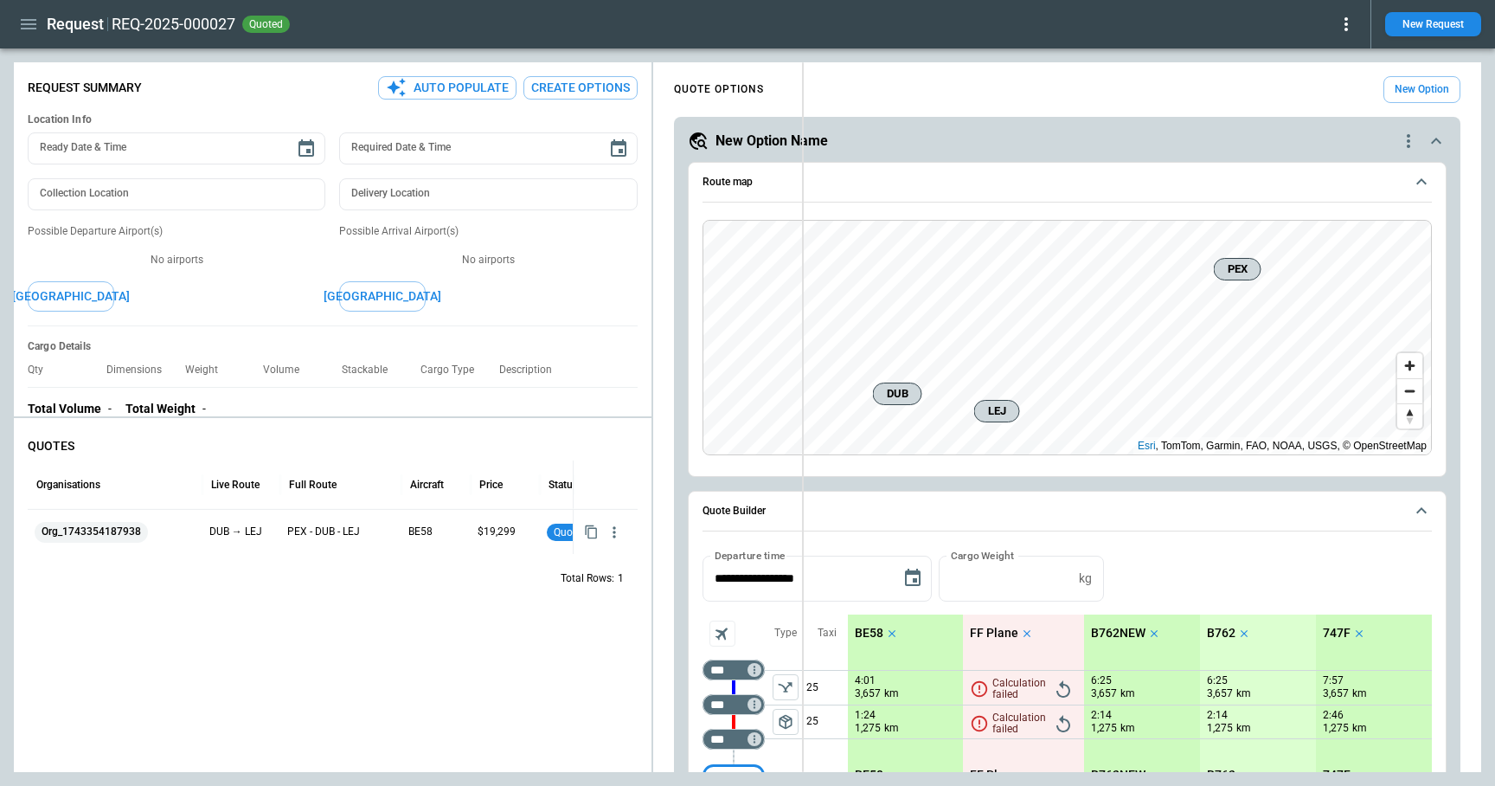
click at [796, 457] on div "**********" at bounding box center [748, 417] width 1468 height 710
type textarea "*"
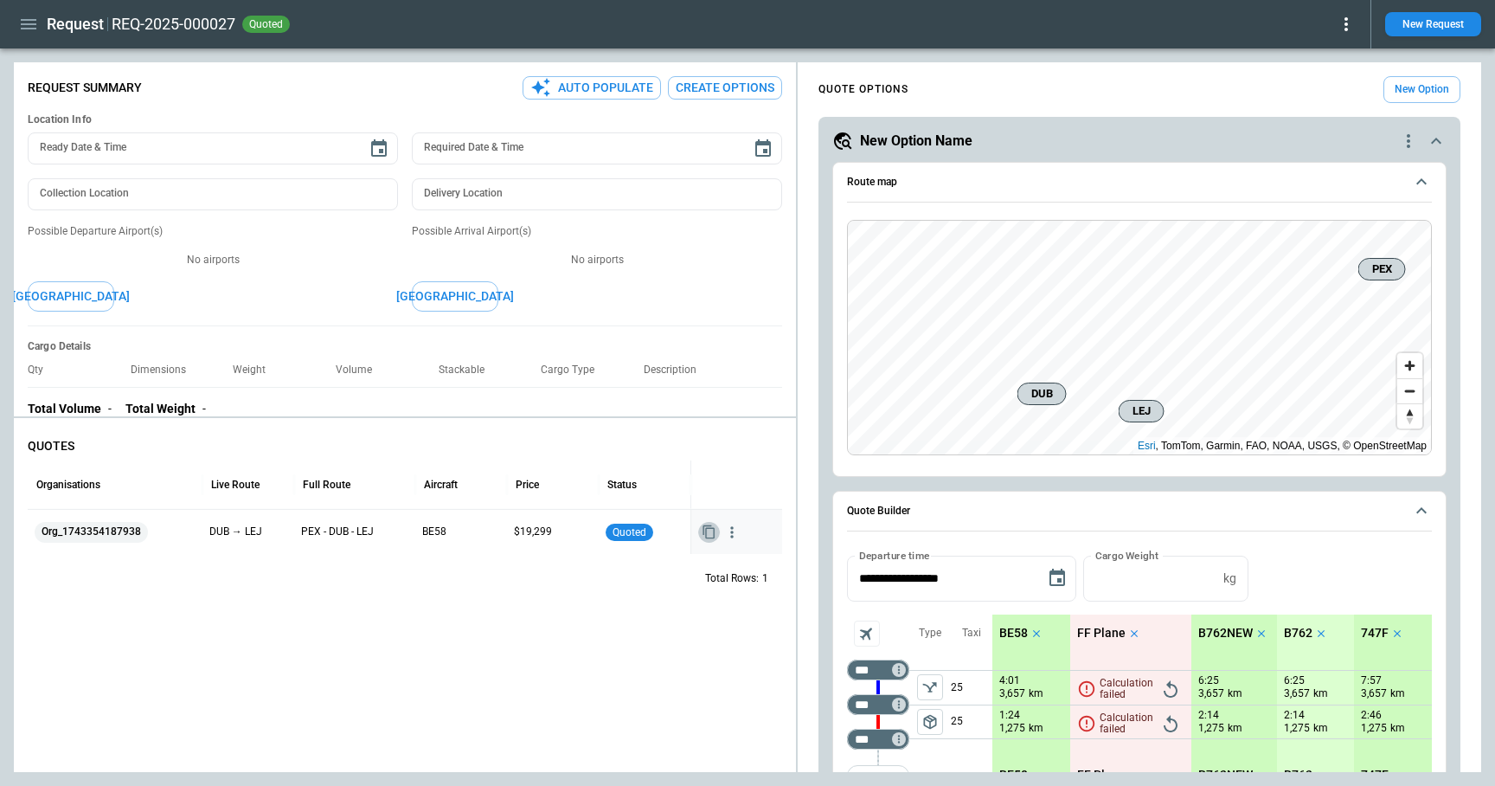
click at [710, 528] on icon "button" at bounding box center [708, 532] width 11 height 14
click at [734, 528] on icon "button" at bounding box center [732, 532] width 17 height 17
click at [709, 563] on li "View Schedule" at bounding box center [677, 565] width 138 height 25
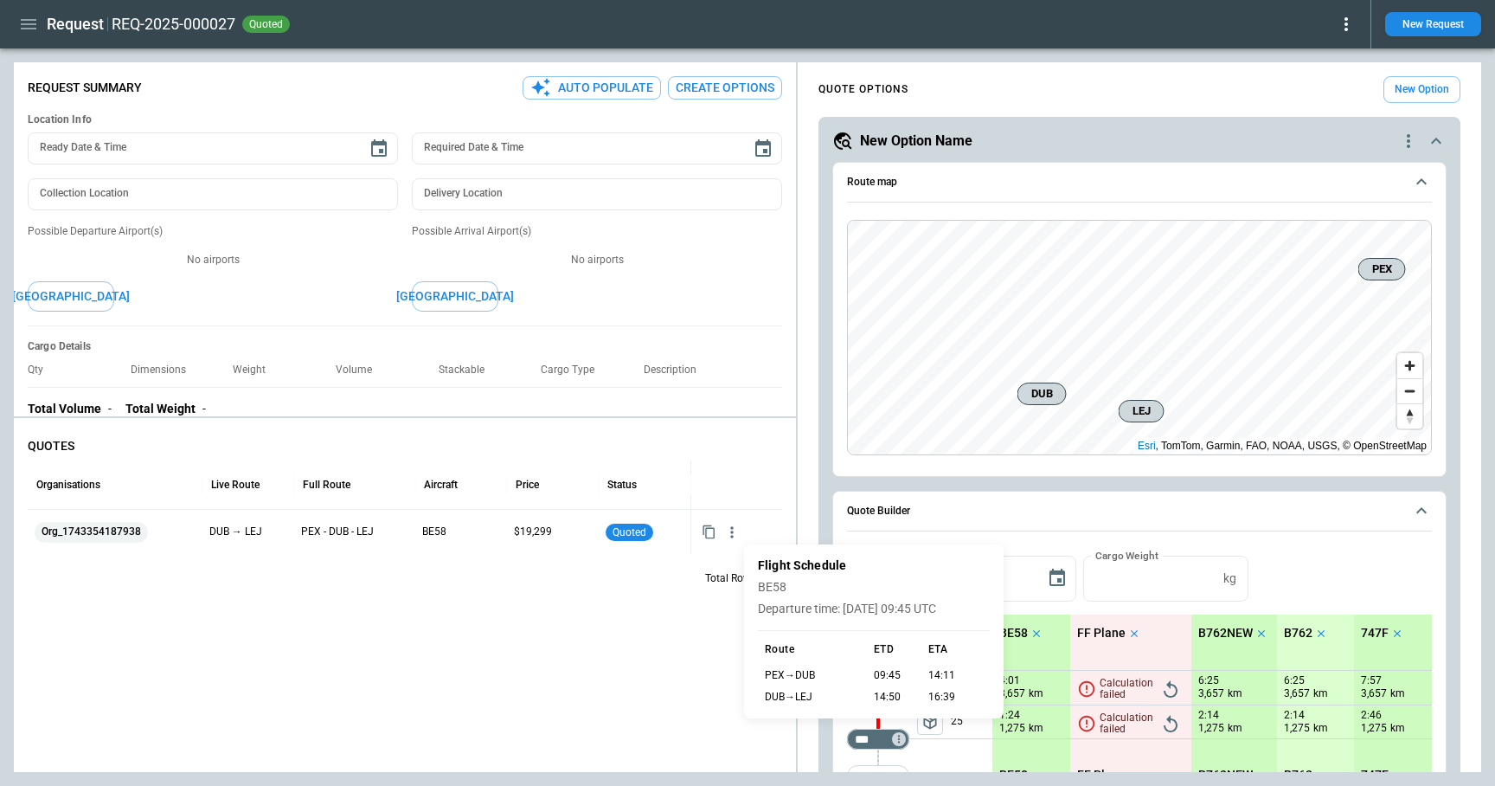
click at [619, 584] on div at bounding box center [747, 393] width 1495 height 786
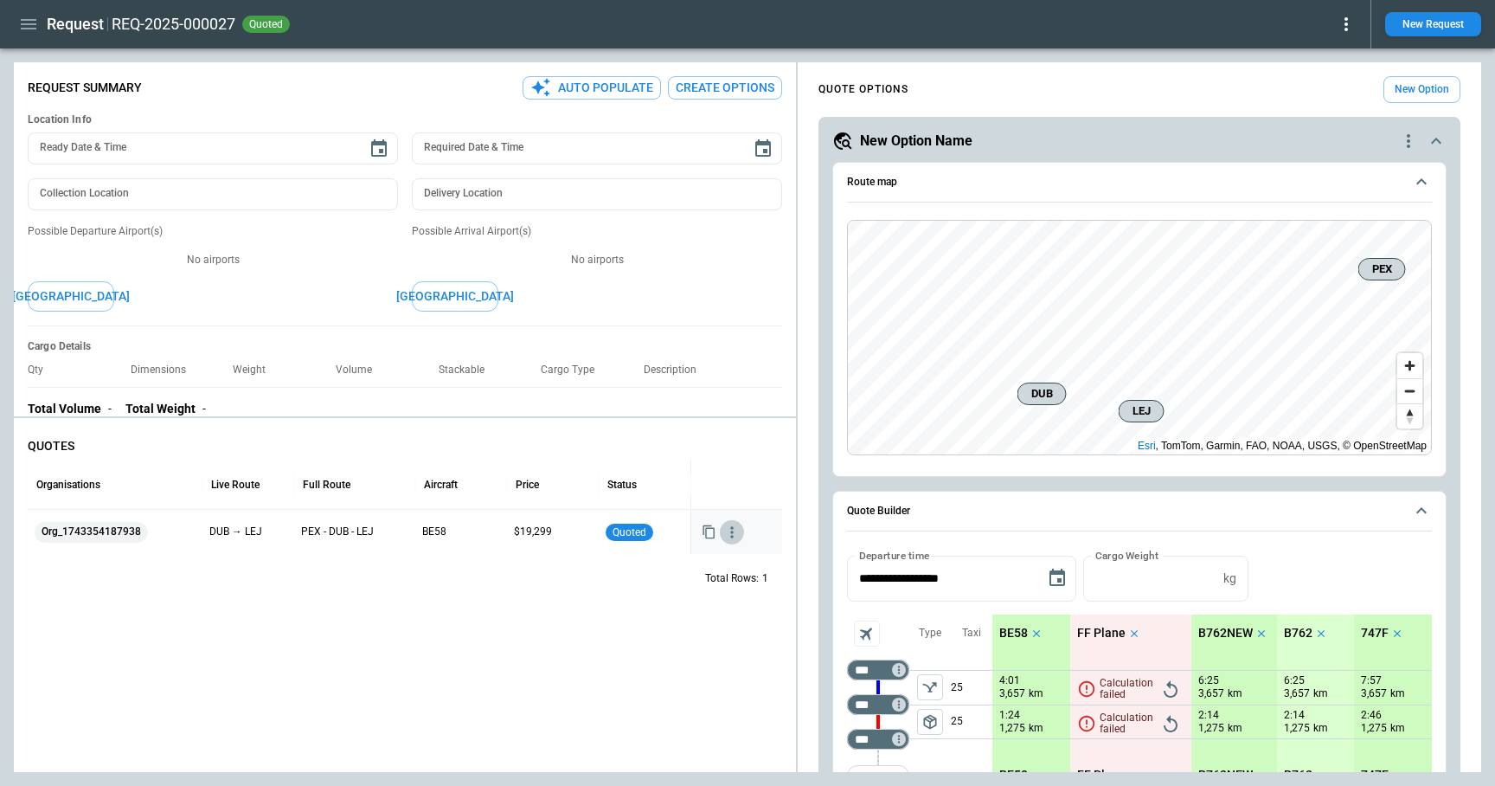
click at [728, 529] on icon "button" at bounding box center [732, 532] width 17 height 17
click at [696, 593] on li "View Quote Details" at bounding box center [677, 590] width 138 height 25
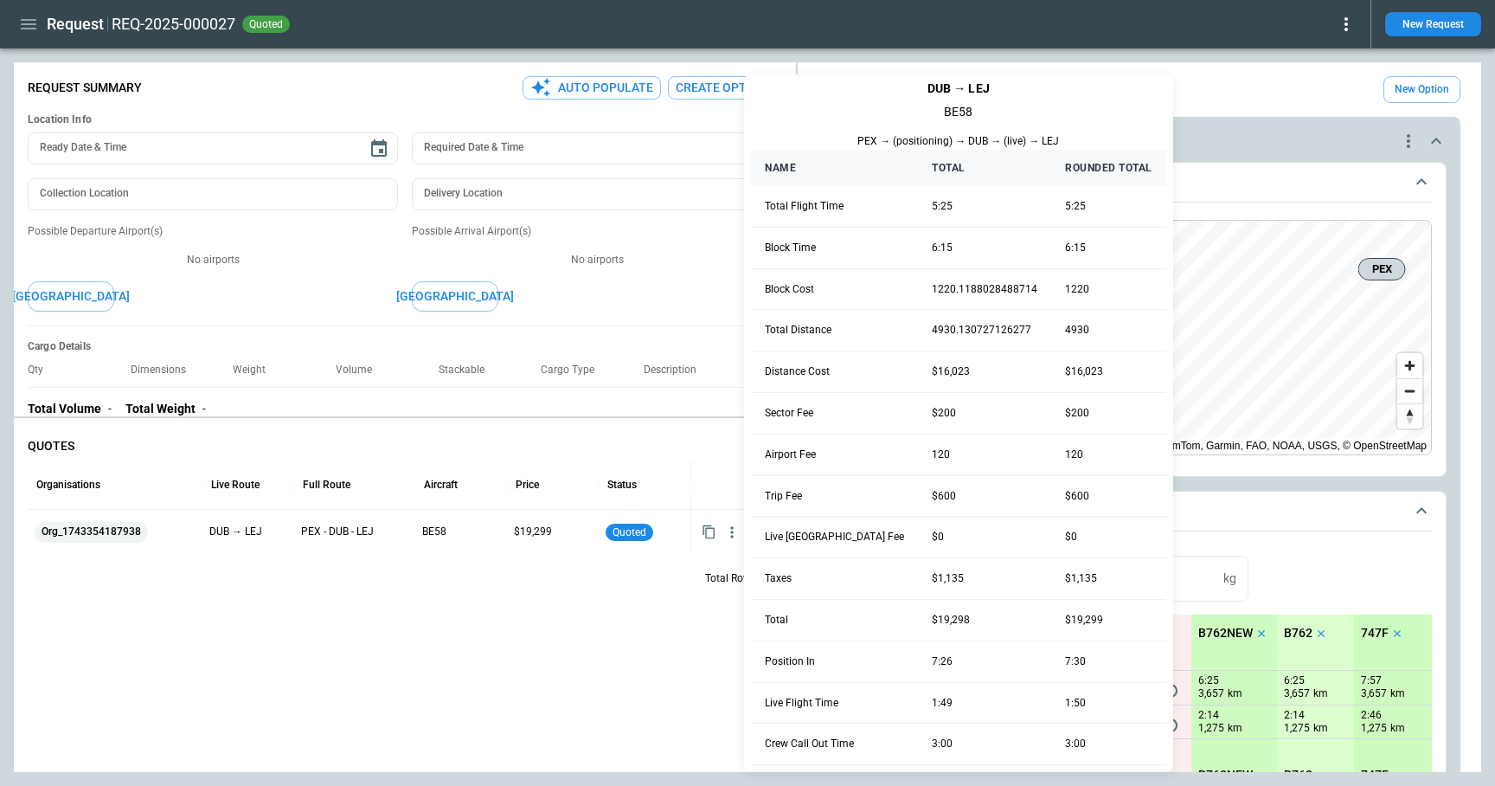
click at [645, 665] on div at bounding box center [747, 393] width 1495 height 786
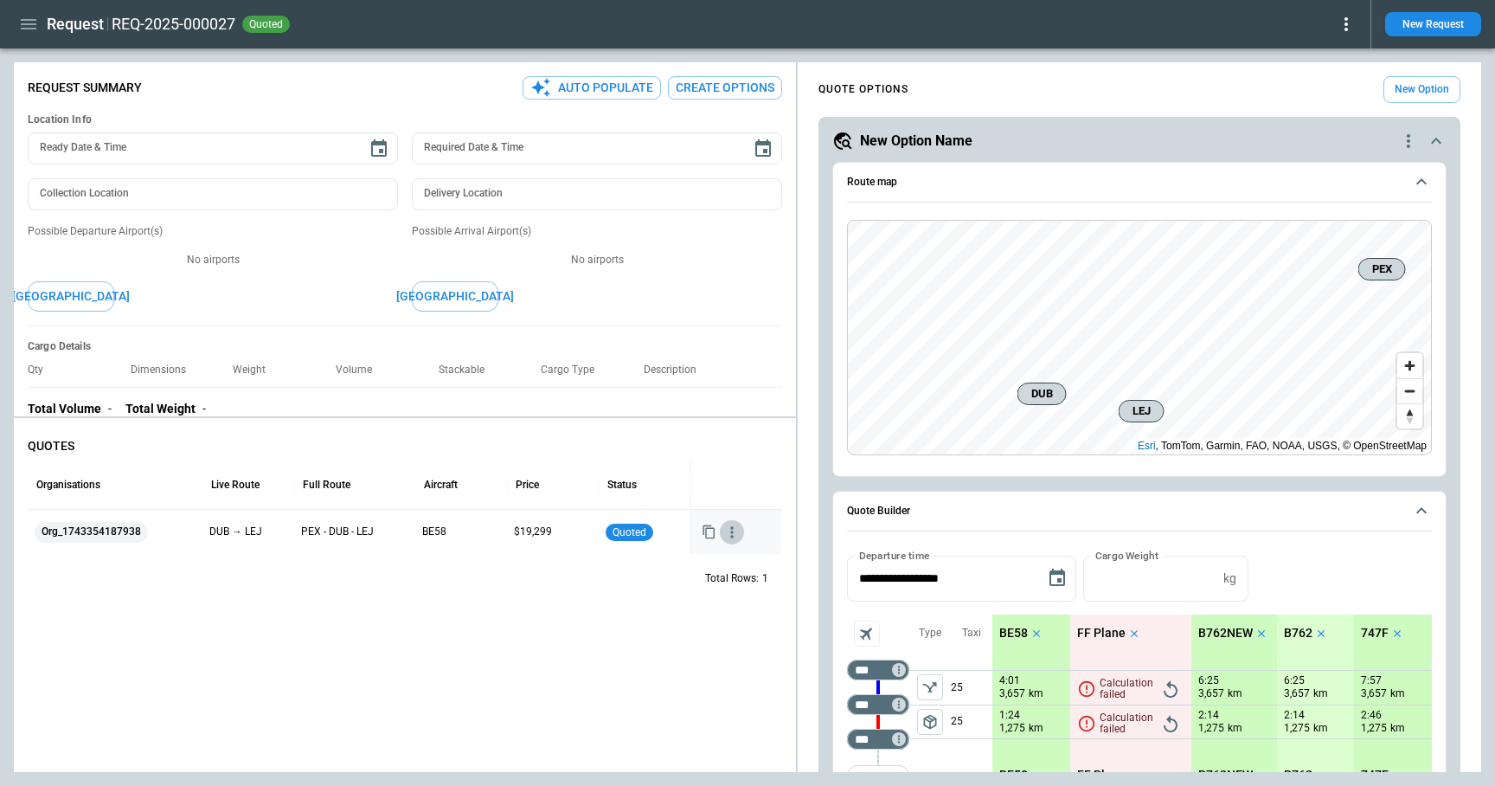
click at [732, 531] on icon "button" at bounding box center [731, 531] width 3 height 11
click at [660, 614] on ul "View Schedule View Quote Details Delete Quote" at bounding box center [677, 590] width 138 height 89
click at [524, 621] on div at bounding box center [747, 393] width 1495 height 786
